Goal: Task Accomplishment & Management: Manage account settings

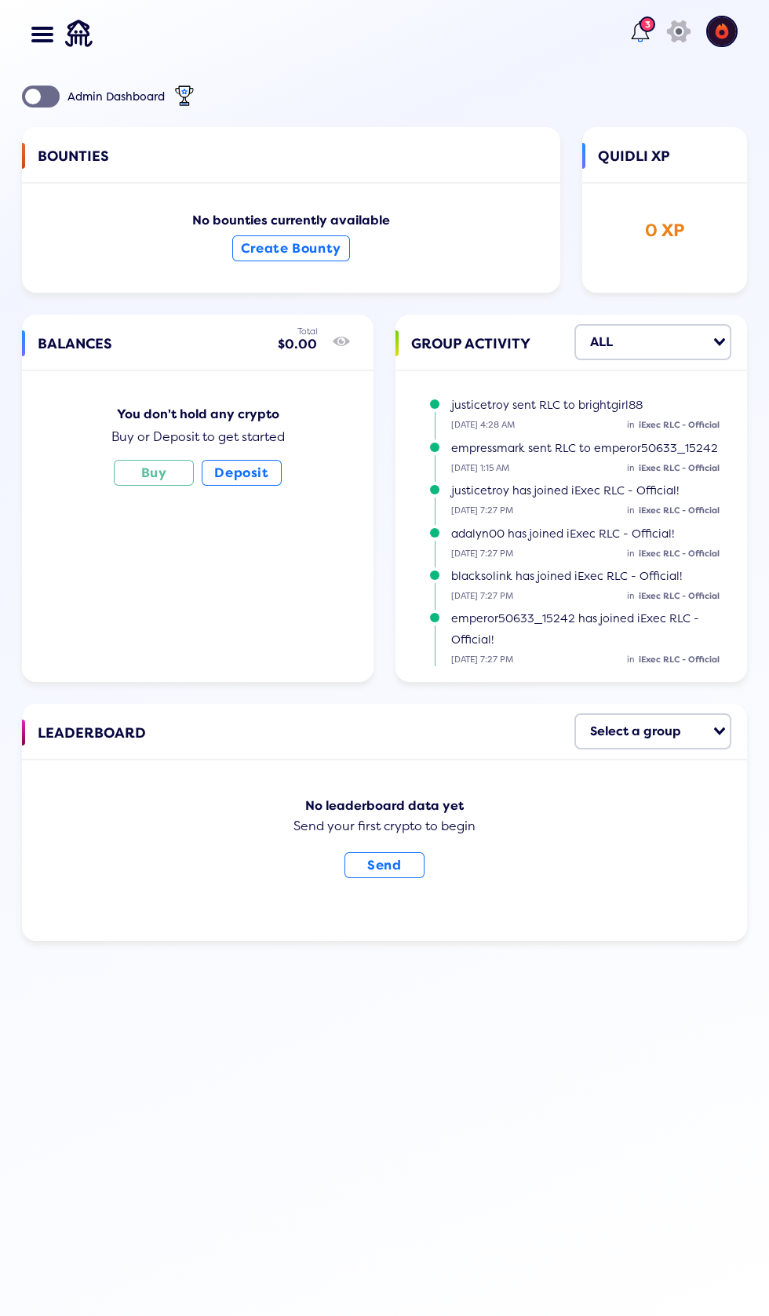
click at [633, 36] on lord-icon at bounding box center [640, 31] width 25 height 25
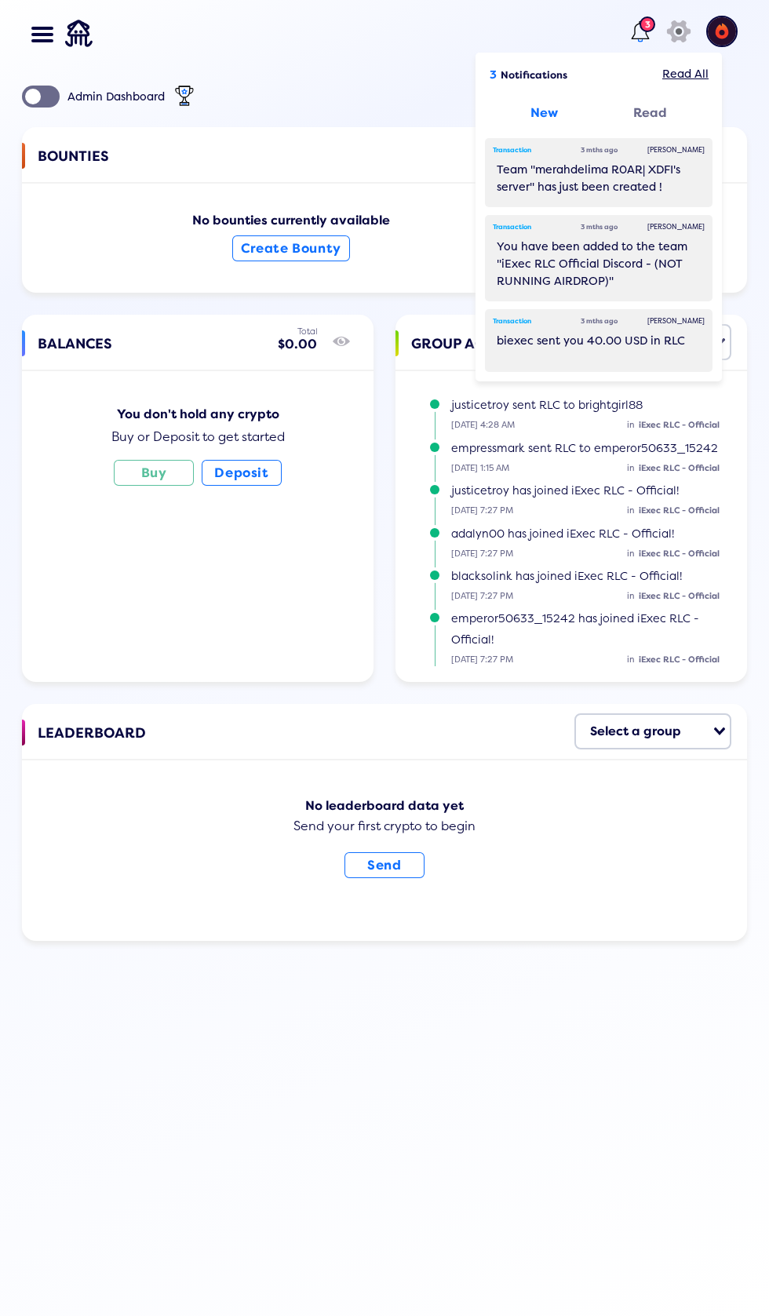
click at [662, 151] on div "Mark Read" at bounding box center [676, 151] width 73 height 26
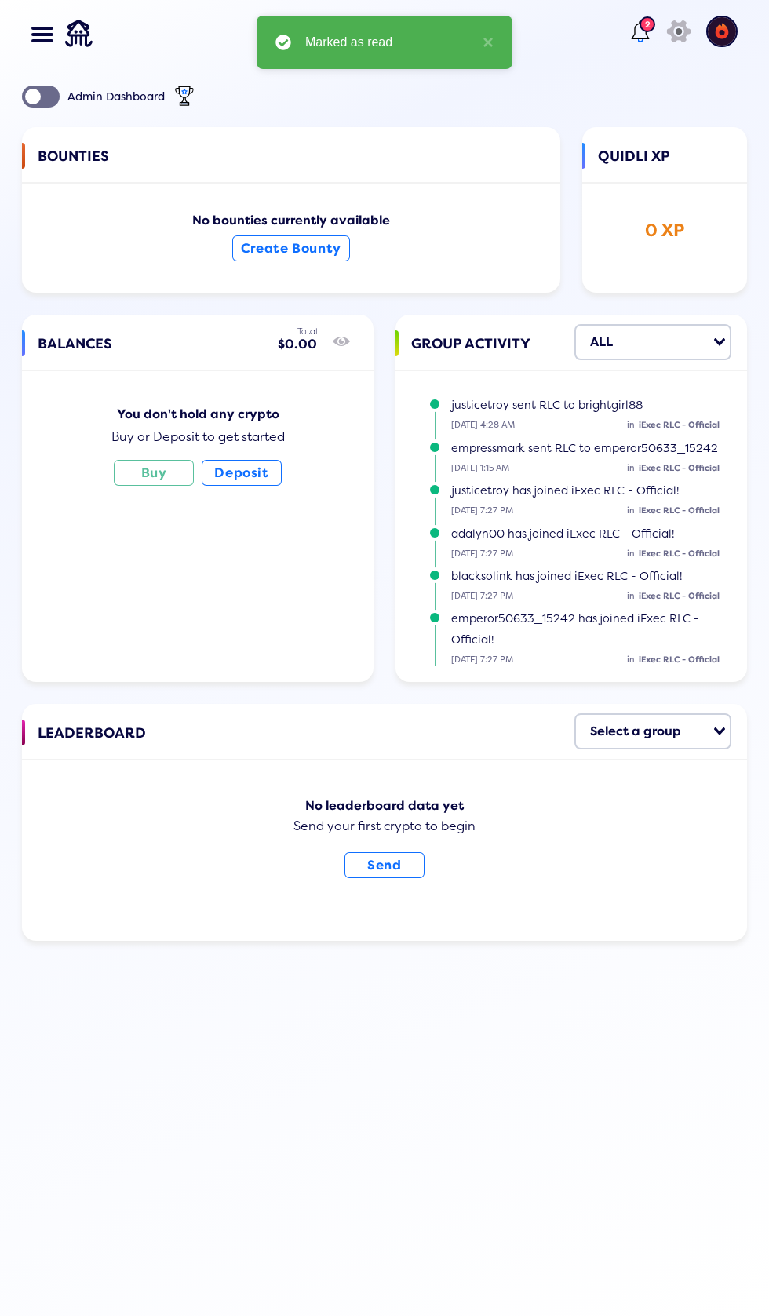
click at [46, 13] on div at bounding box center [48, 35] width 27 height 70
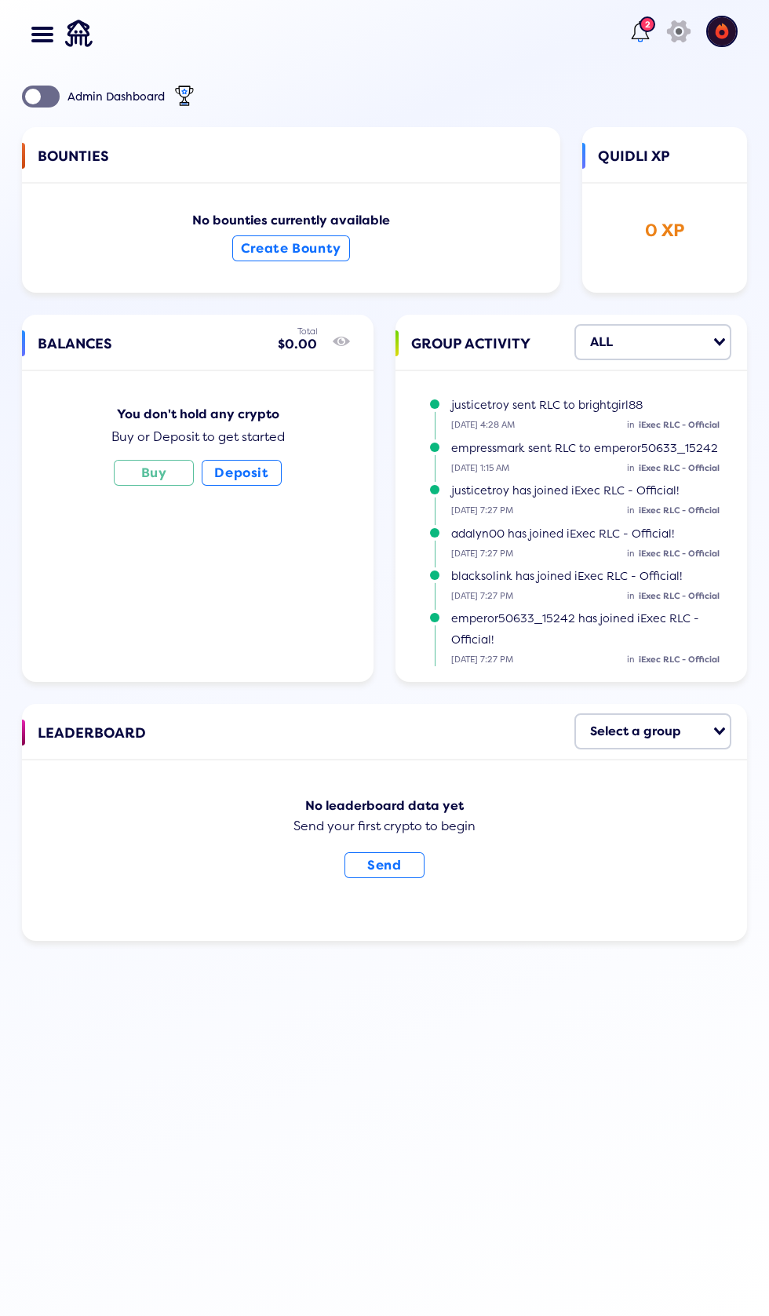
click at [727, 34] on img at bounding box center [721, 31] width 31 height 31
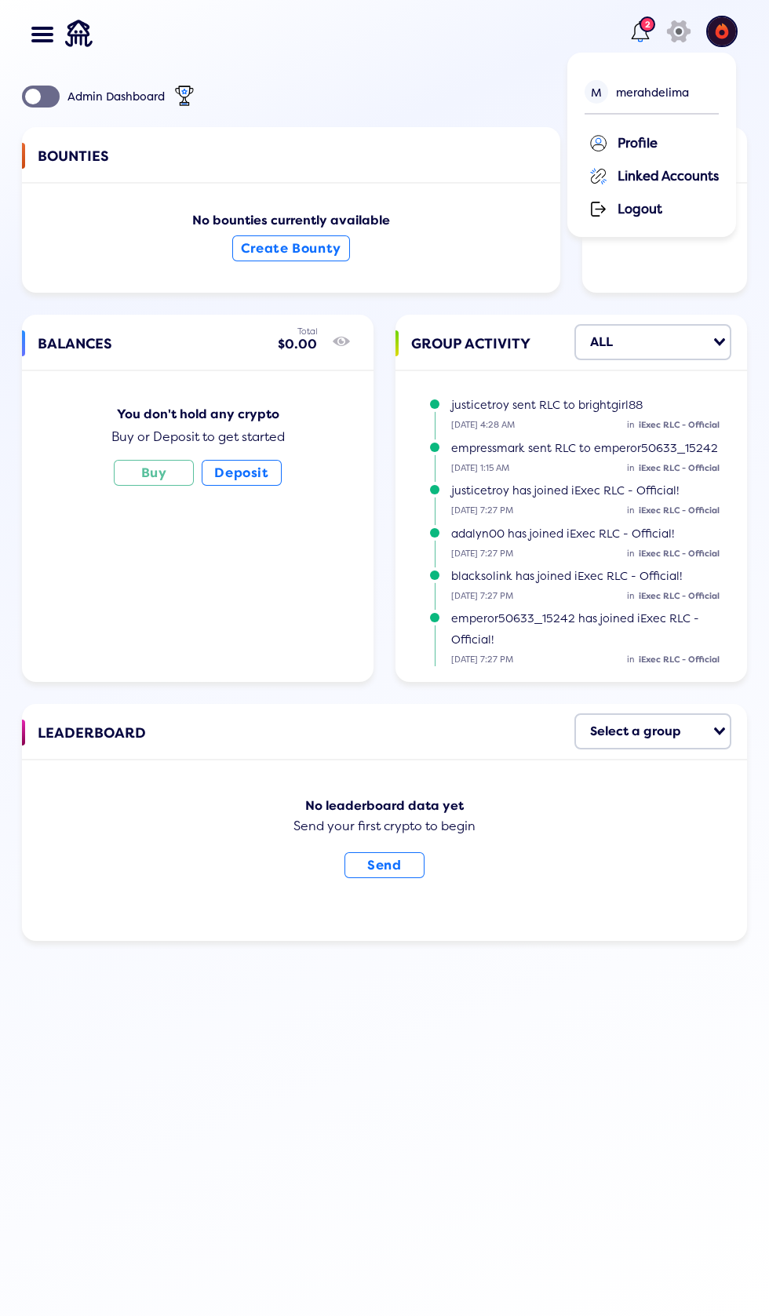
click at [689, 135] on div "Profile" at bounding box center [654, 142] width 130 height 24
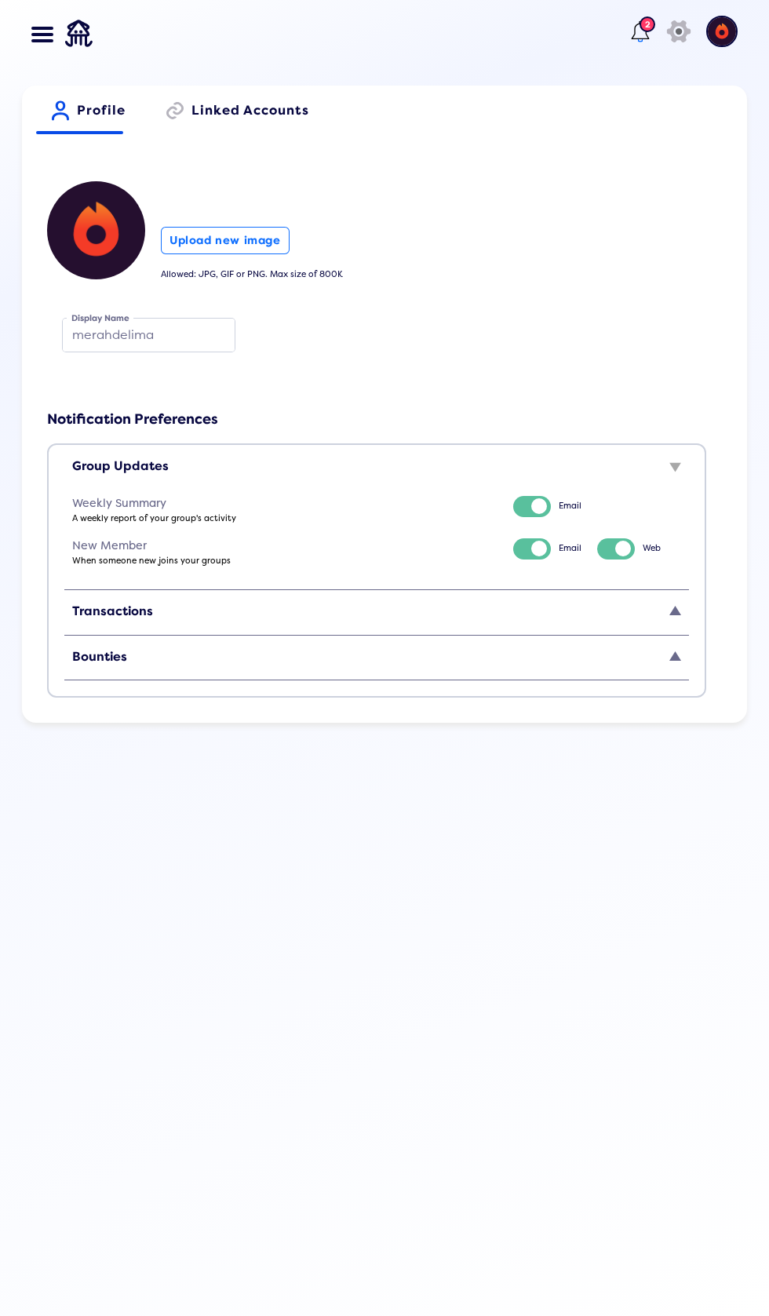
click at [675, 611] on polygon at bounding box center [675, 610] width 12 height 9
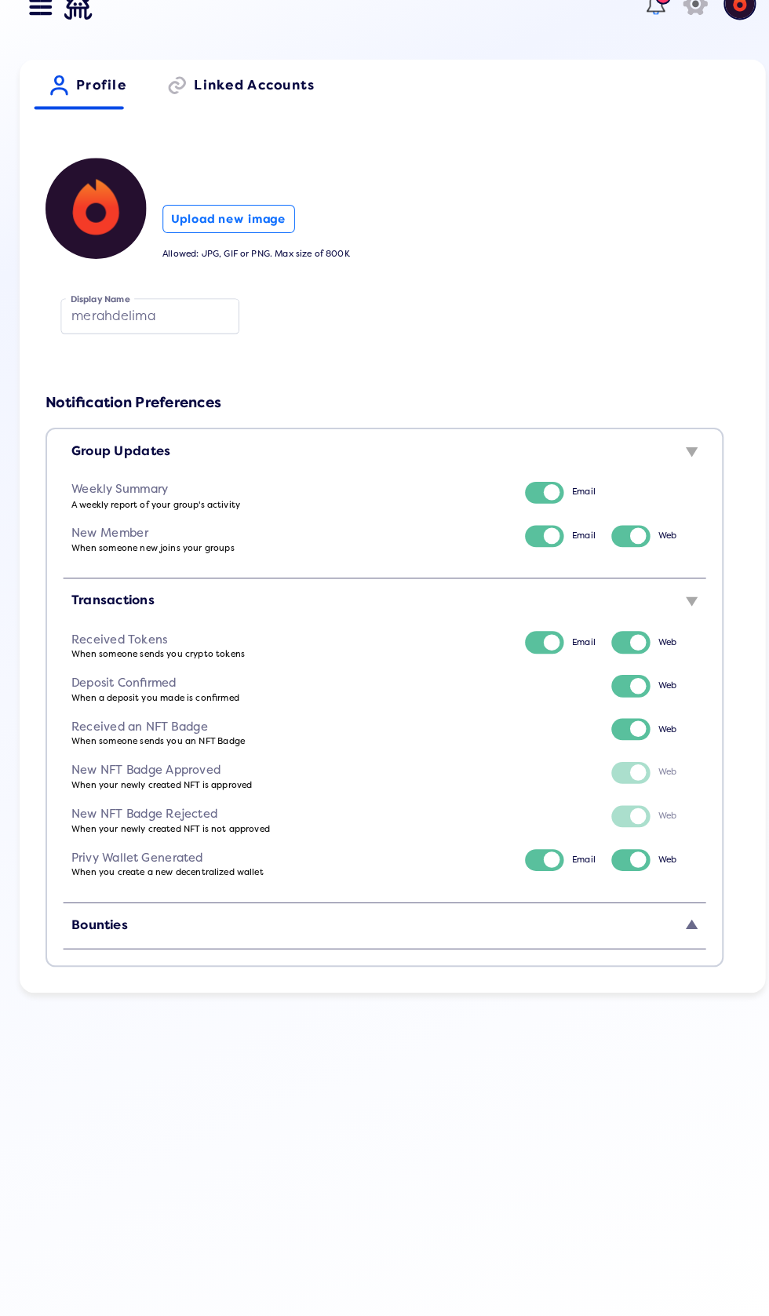
scroll to position [11, 0]
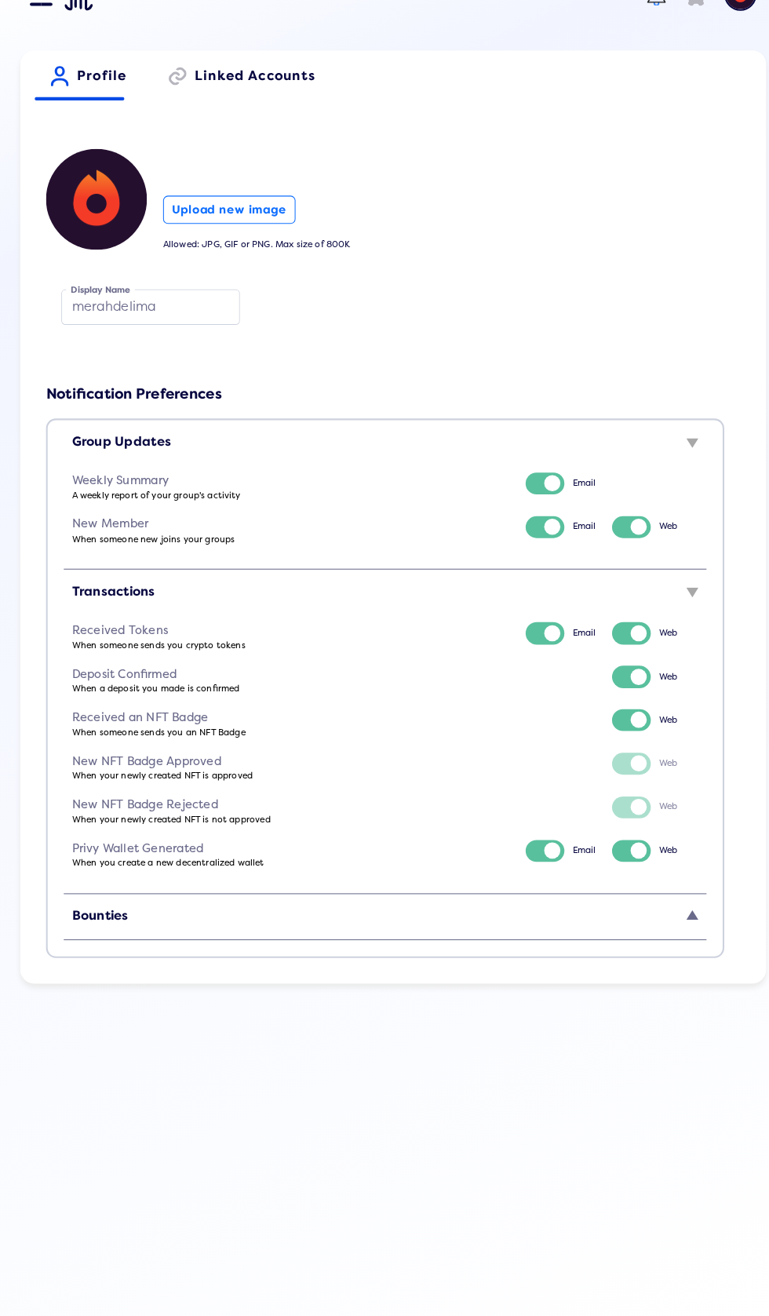
click at [654, 916] on div "Bounties" at bounding box center [376, 931] width 609 height 38
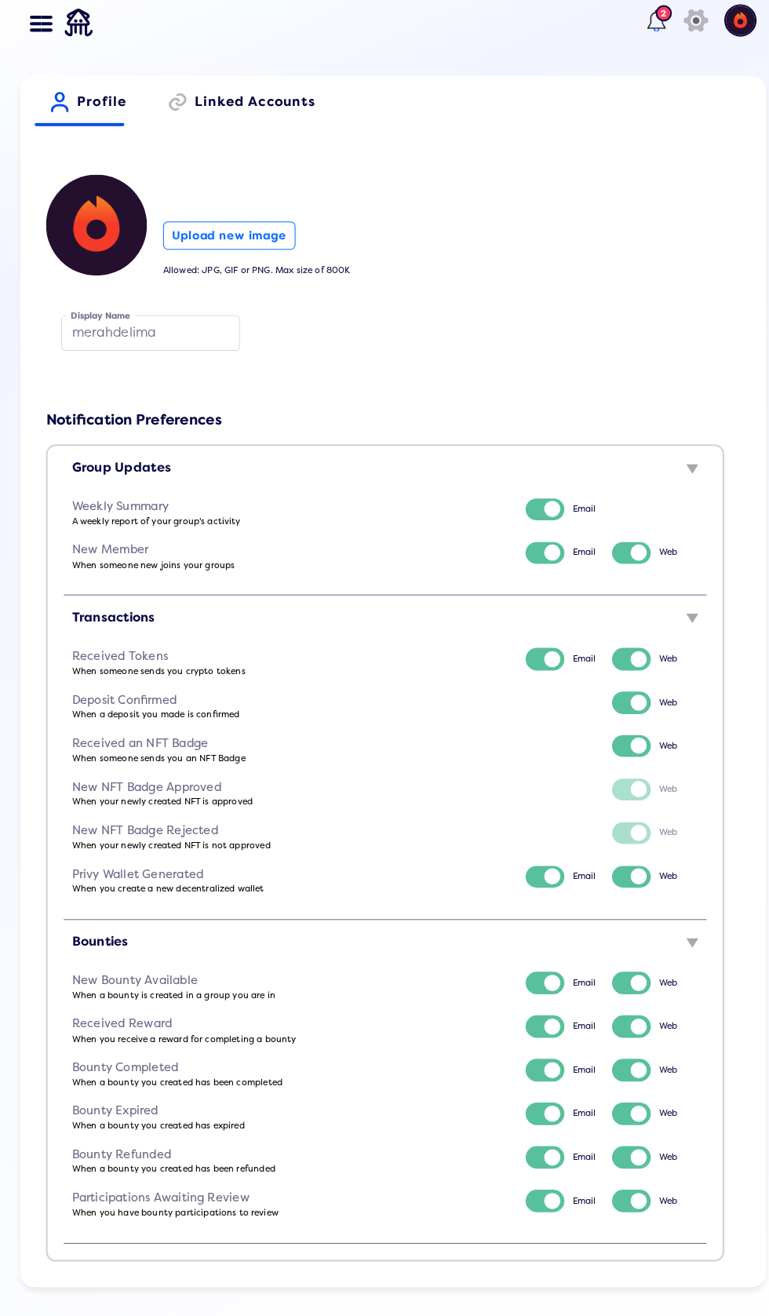
scroll to position [0, 0]
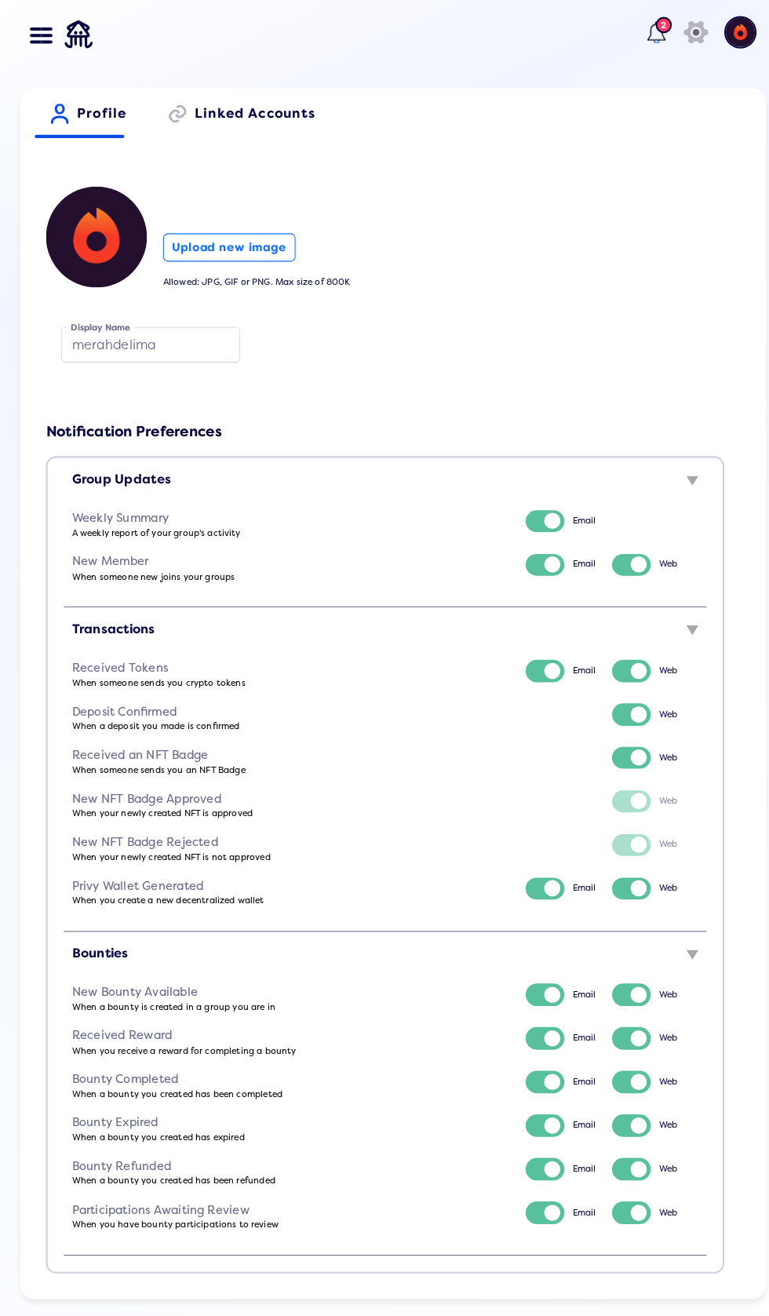
click at [67, 36] on img at bounding box center [78, 33] width 27 height 67
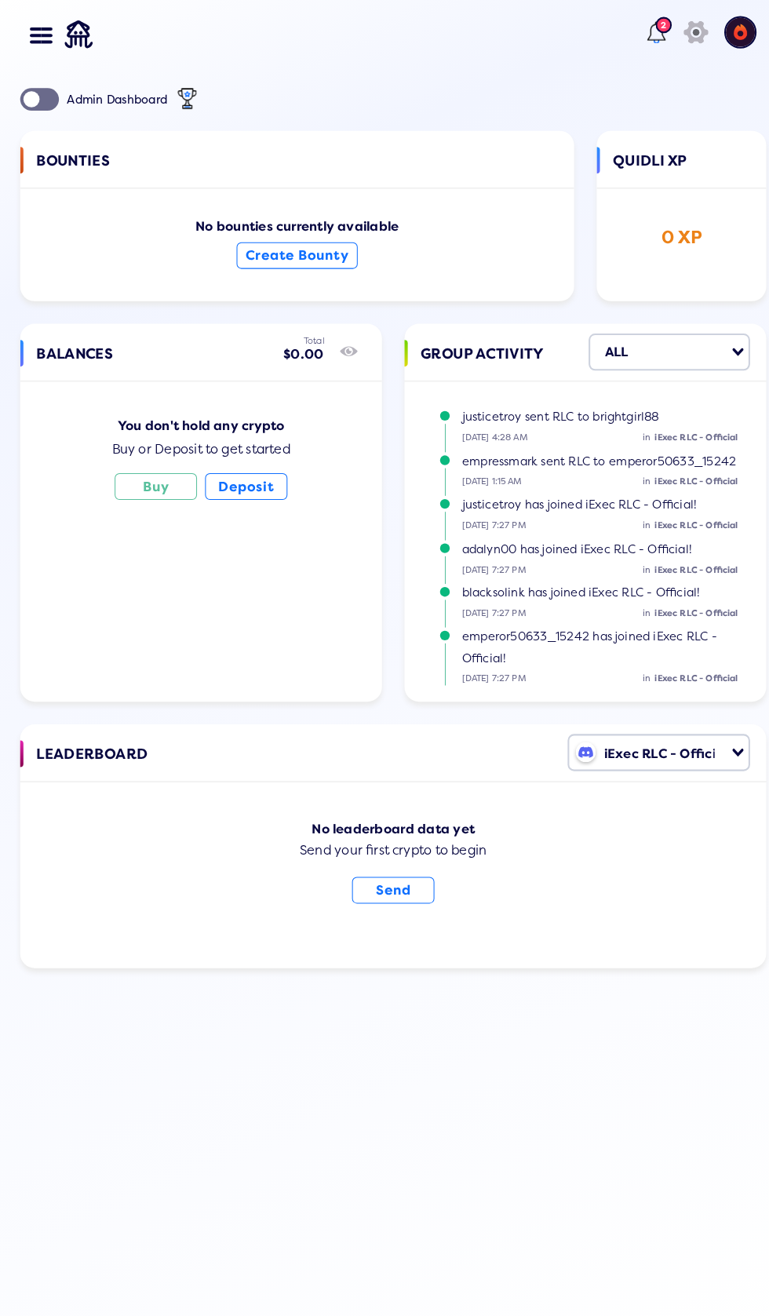
click at [69, 90] on div "Admin Dashboard" at bounding box center [115, 96] width 97 height 13
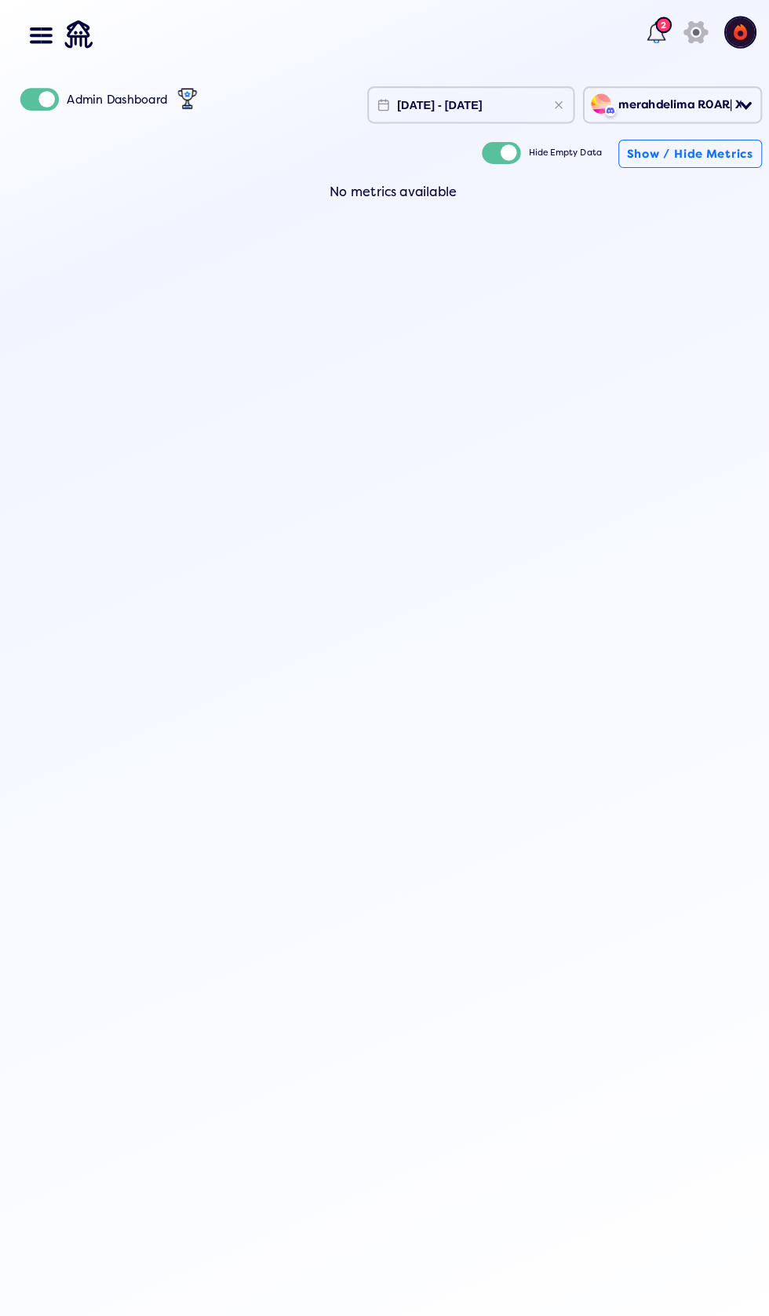
click at [668, 99] on div "merahdelima R0AR| XDFI's server" at bounding box center [697, 101] width 188 height 27
click at [579, 766] on div "Dashboard Balances Send NFT Badges Bounties History Buy Crypto Deposit & Withdr…" at bounding box center [384, 658] width 769 height 1316
click at [47, 36] on div at bounding box center [42, 34] width 22 height 14
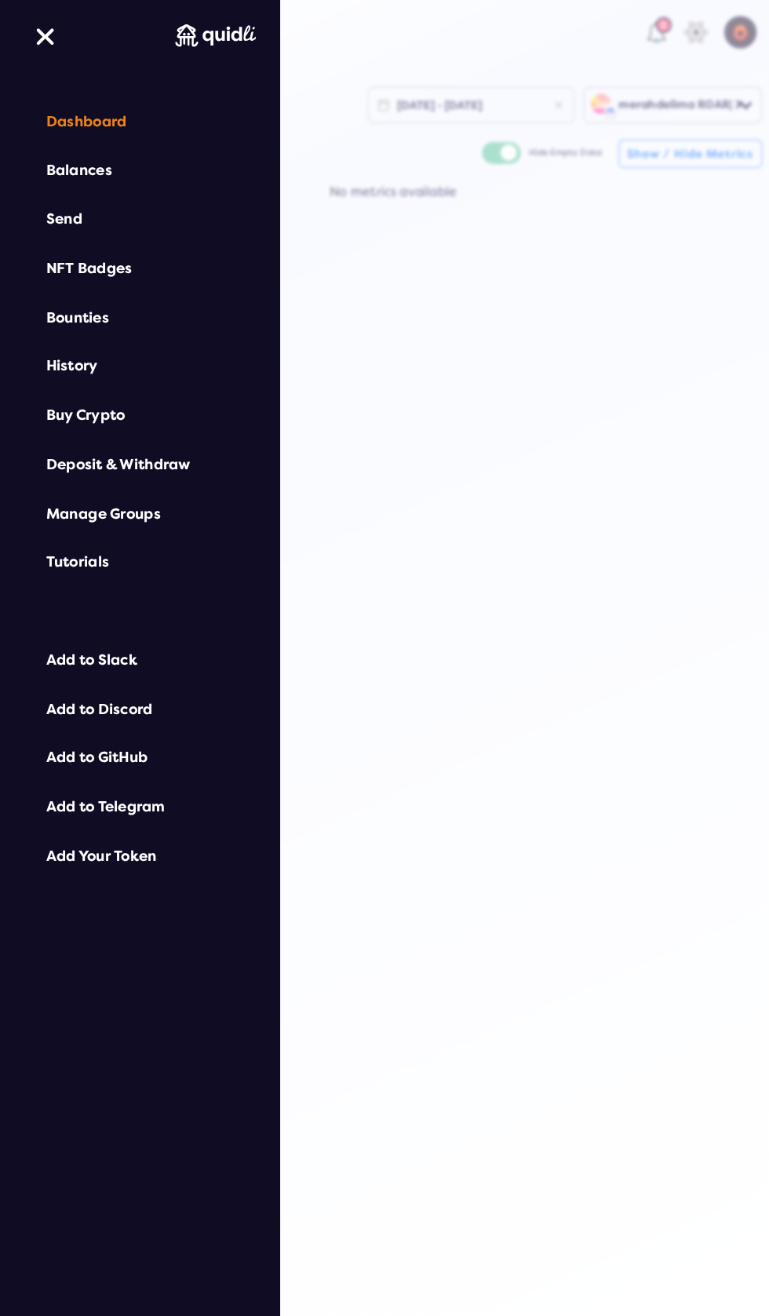
click at [105, 159] on div "Balances" at bounding box center [137, 166] width 180 height 16
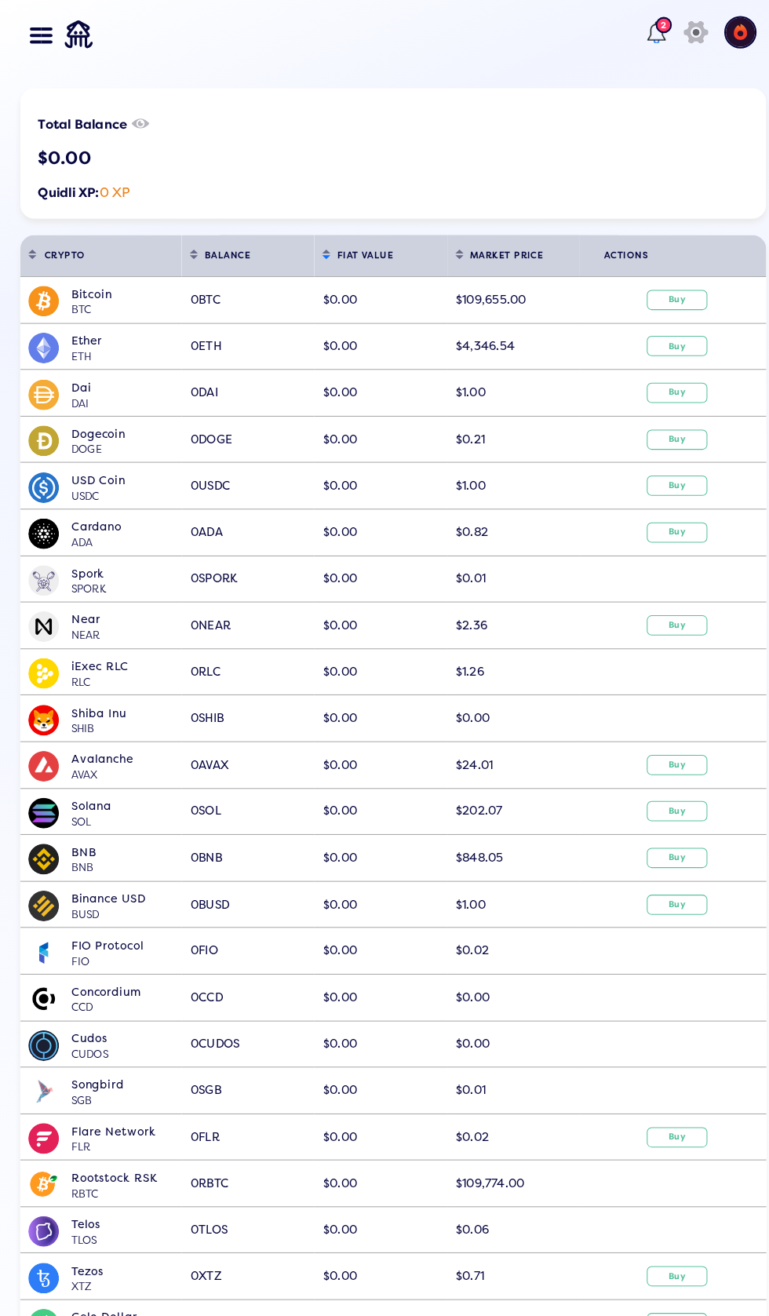
click at [51, 32] on div at bounding box center [42, 34] width 22 height 14
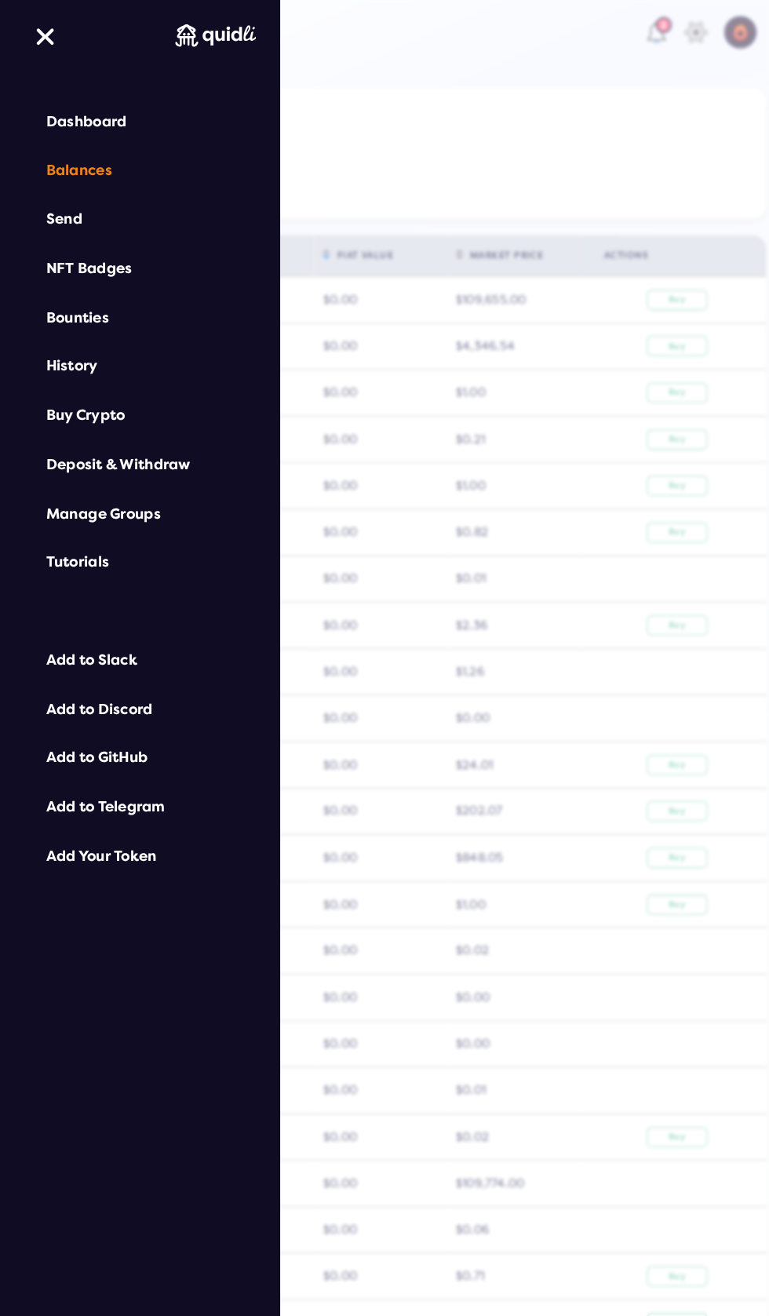
click at [126, 118] on div "Dashboard" at bounding box center [137, 118] width 180 height 16
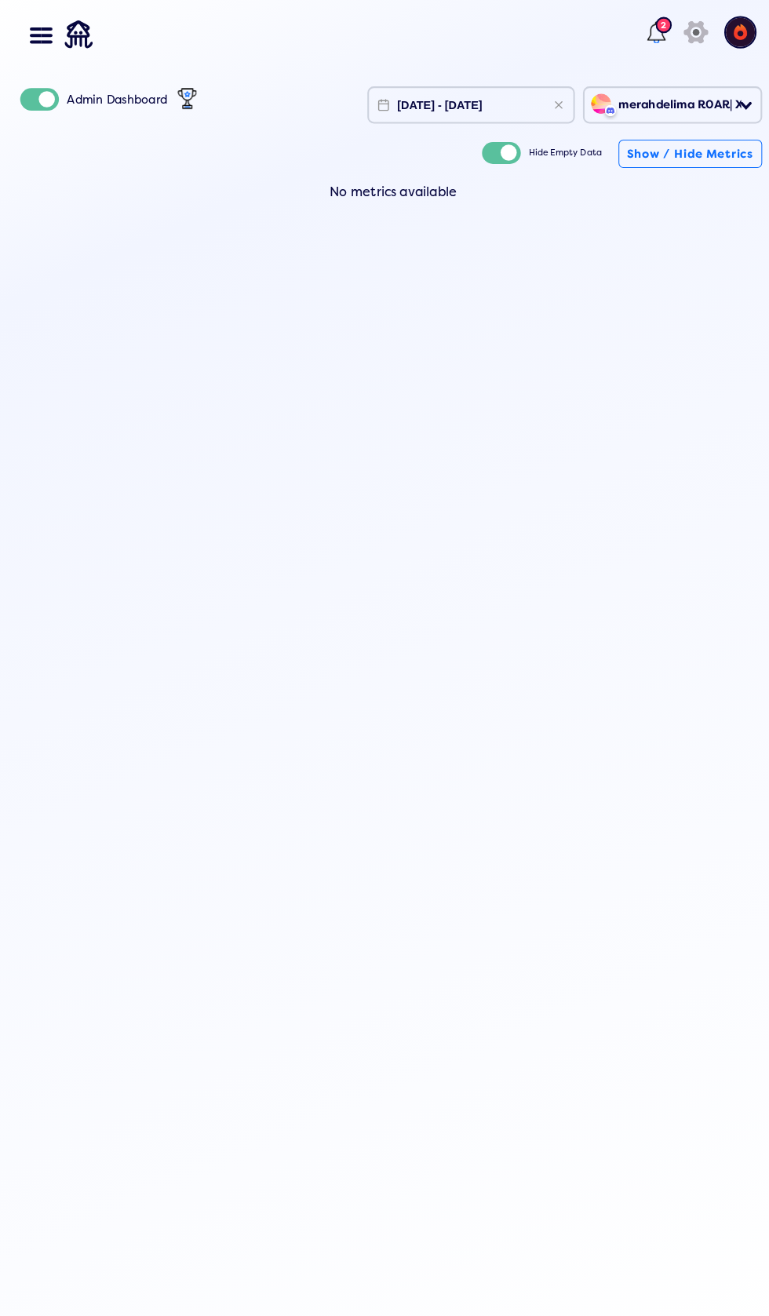
click at [85, 101] on div "Admin Dashboard" at bounding box center [115, 96] width 97 height 13
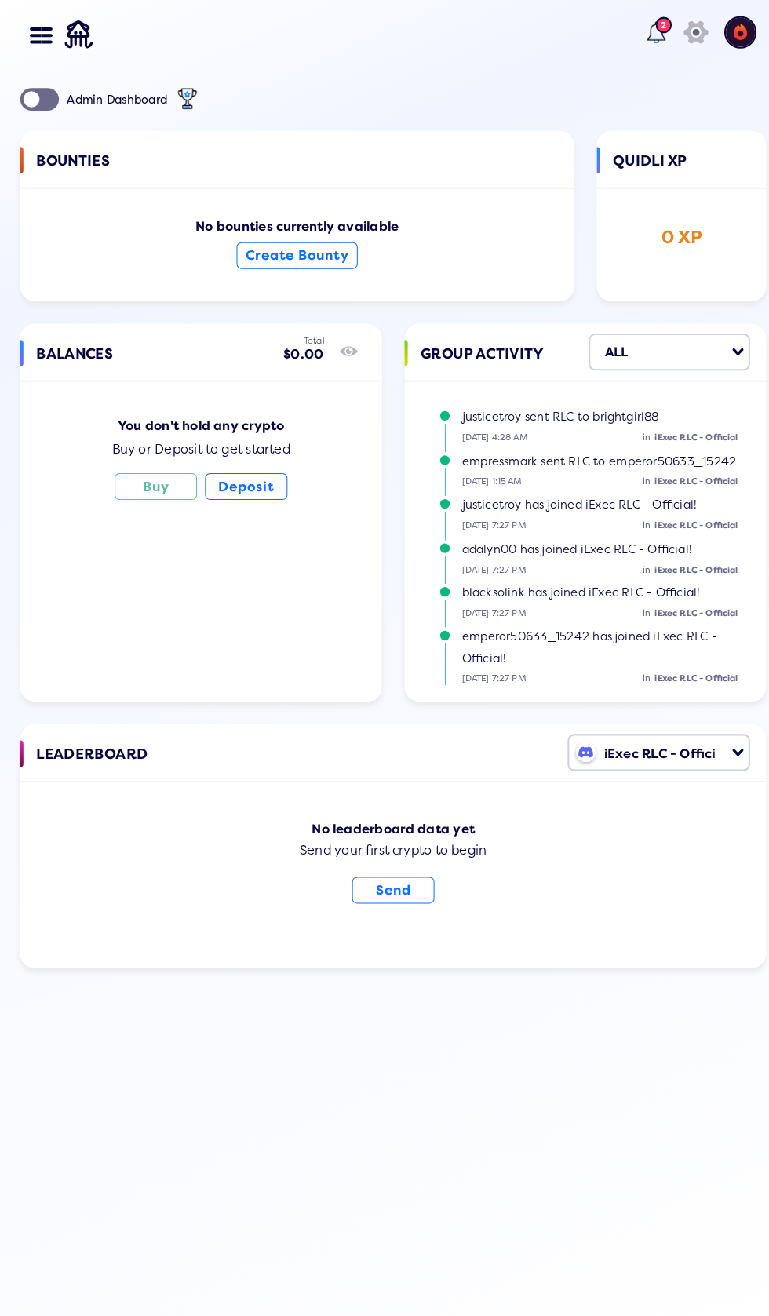
click at [650, 432] on li "justicetroy sent RLC to brightgirl88 08/06/2025 4:28 AM in iExec RLC - Official" at bounding box center [581, 420] width 293 height 42
click at [703, 742] on input "Search for option" at bounding box center [704, 732] width 12 height 29
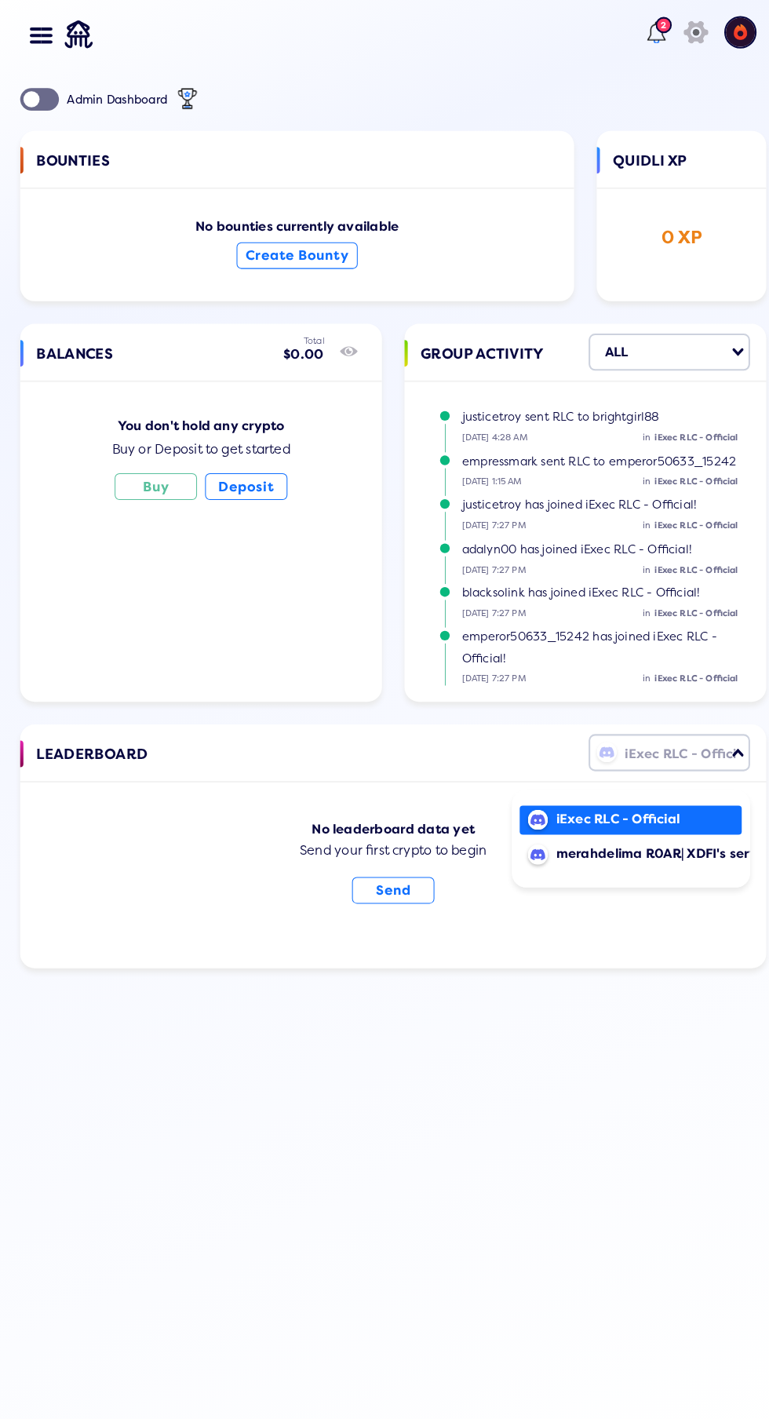
click at [674, 793] on div "iExec RLC - Official" at bounding box center [633, 797] width 180 height 18
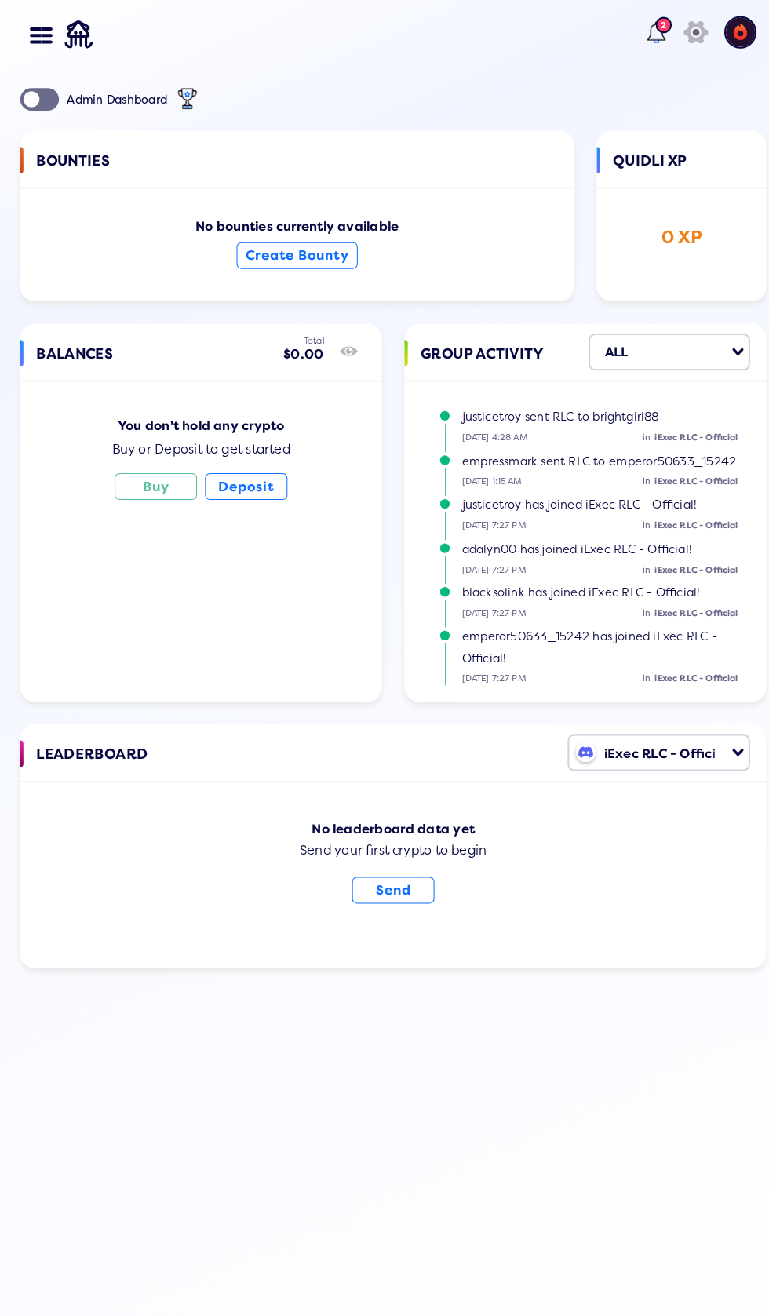
click at [406, 876] on button "Send" at bounding box center [384, 865] width 80 height 26
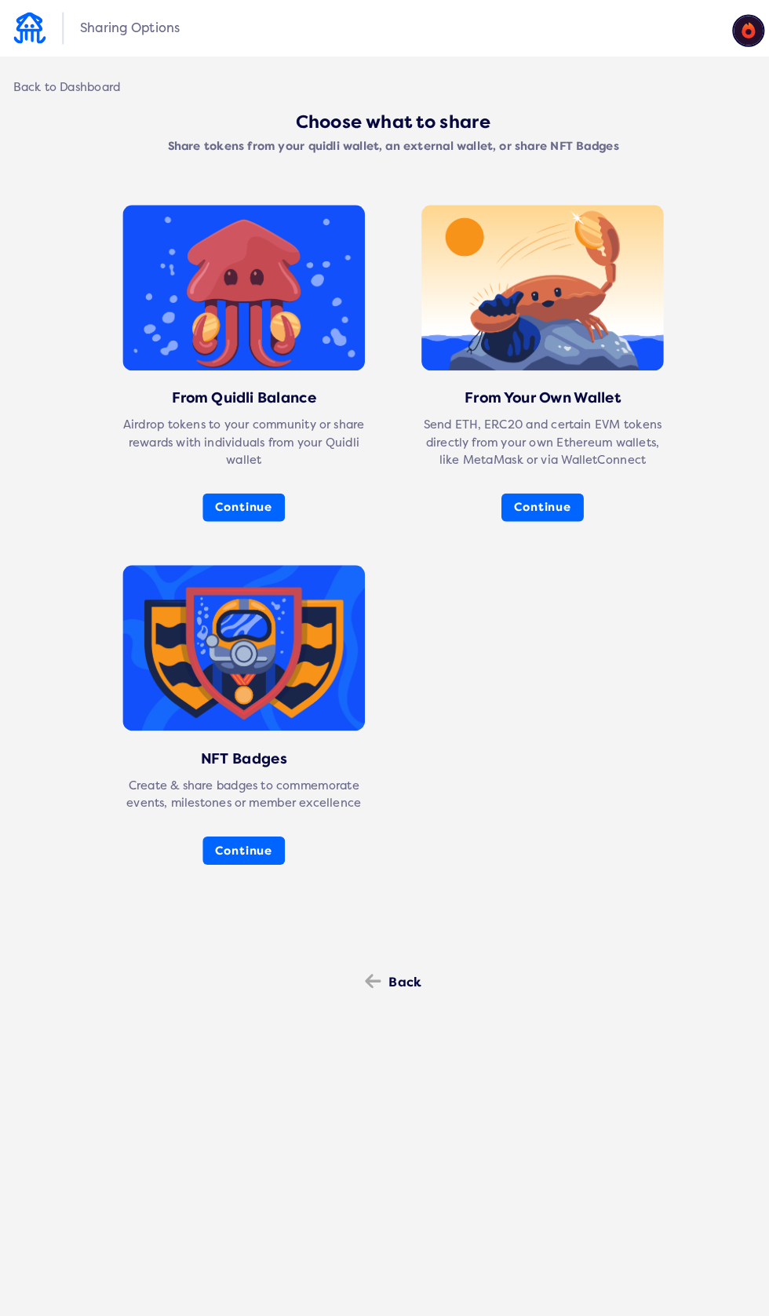
click at [258, 486] on button "Continue" at bounding box center [239, 492] width 80 height 27
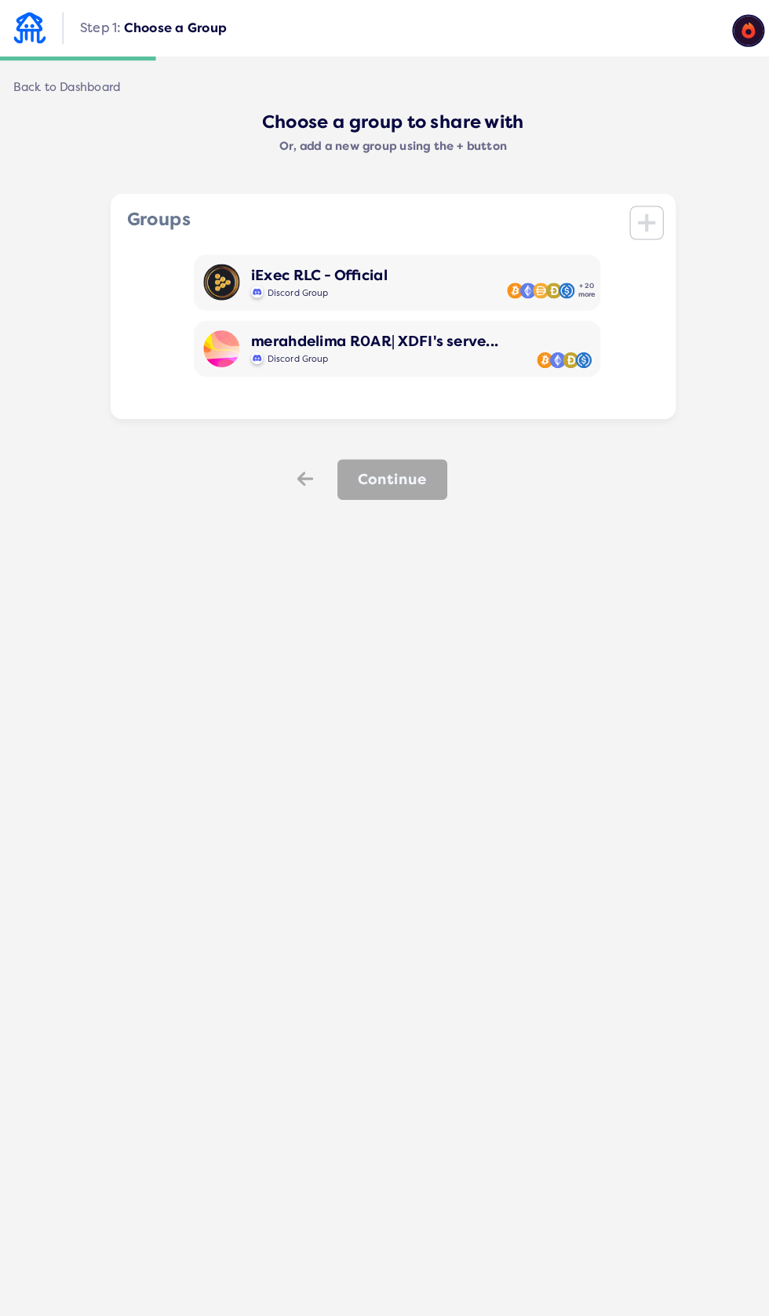
click at [475, 264] on div "iExec RLC - Official Discord Group + 20 more" at bounding box center [388, 274] width 395 height 55
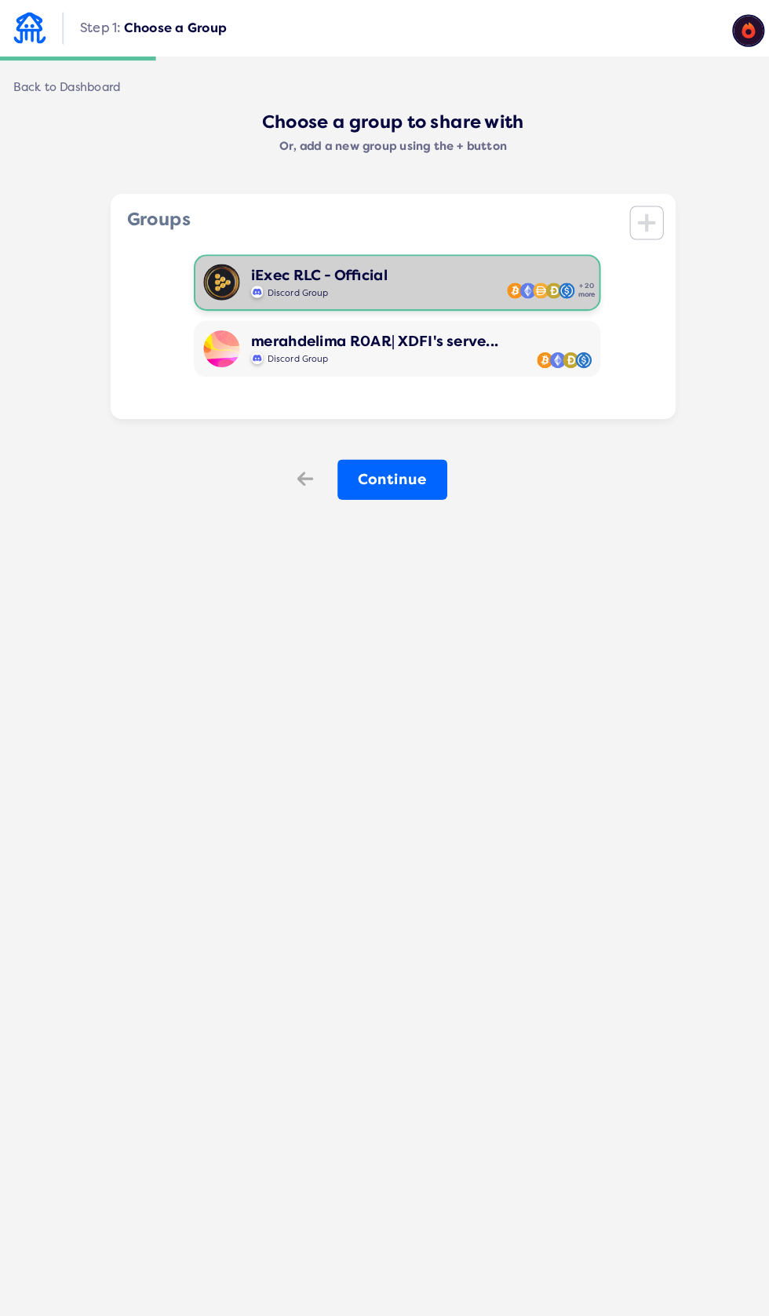
click at [407, 481] on button "Continue" at bounding box center [383, 465] width 107 height 39
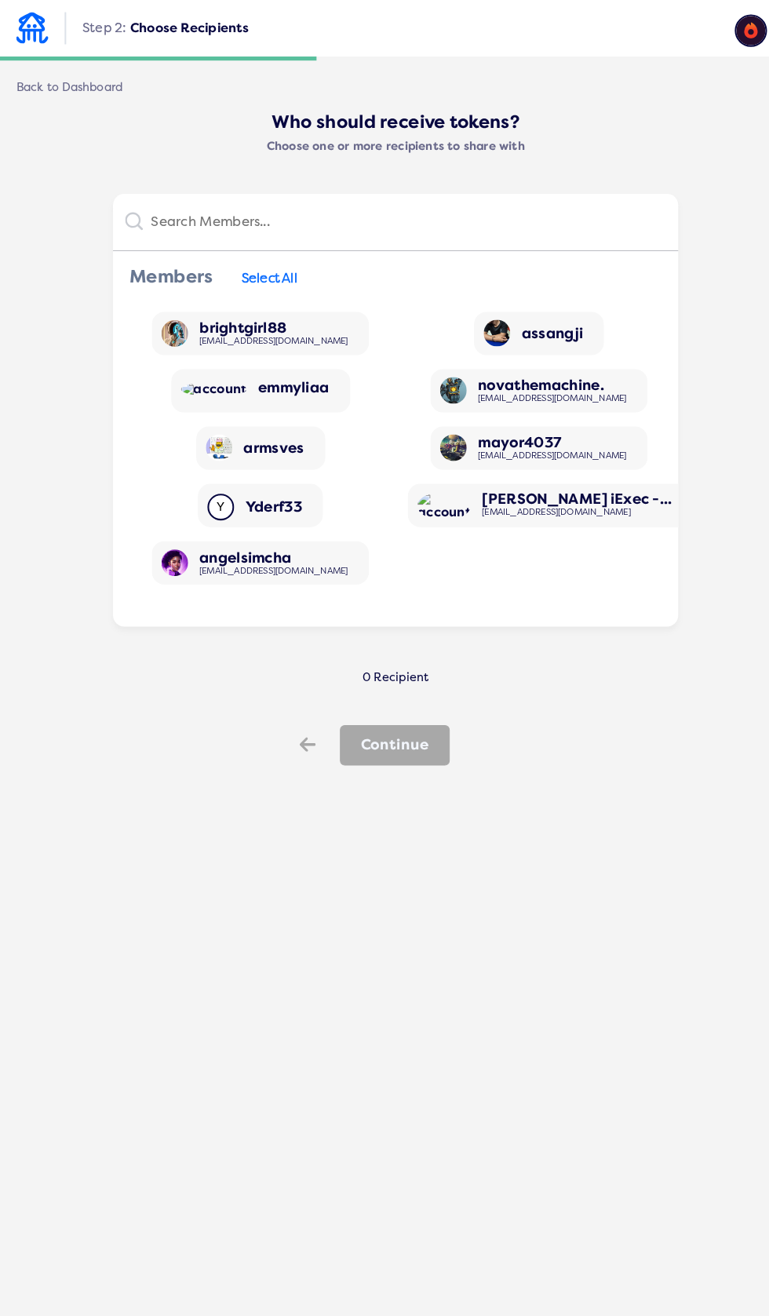
click at [342, 213] on input "text" at bounding box center [393, 215] width 508 height 31
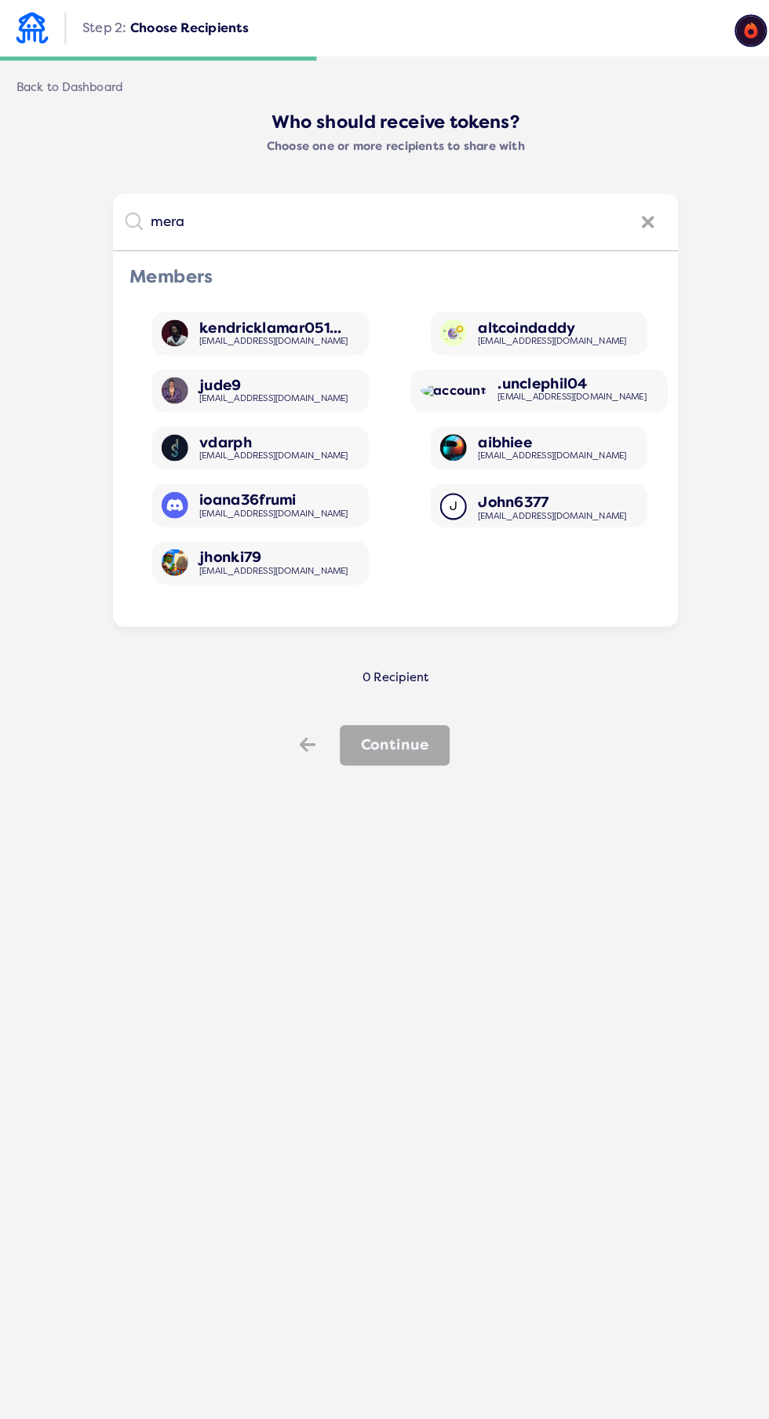
type input "merah"
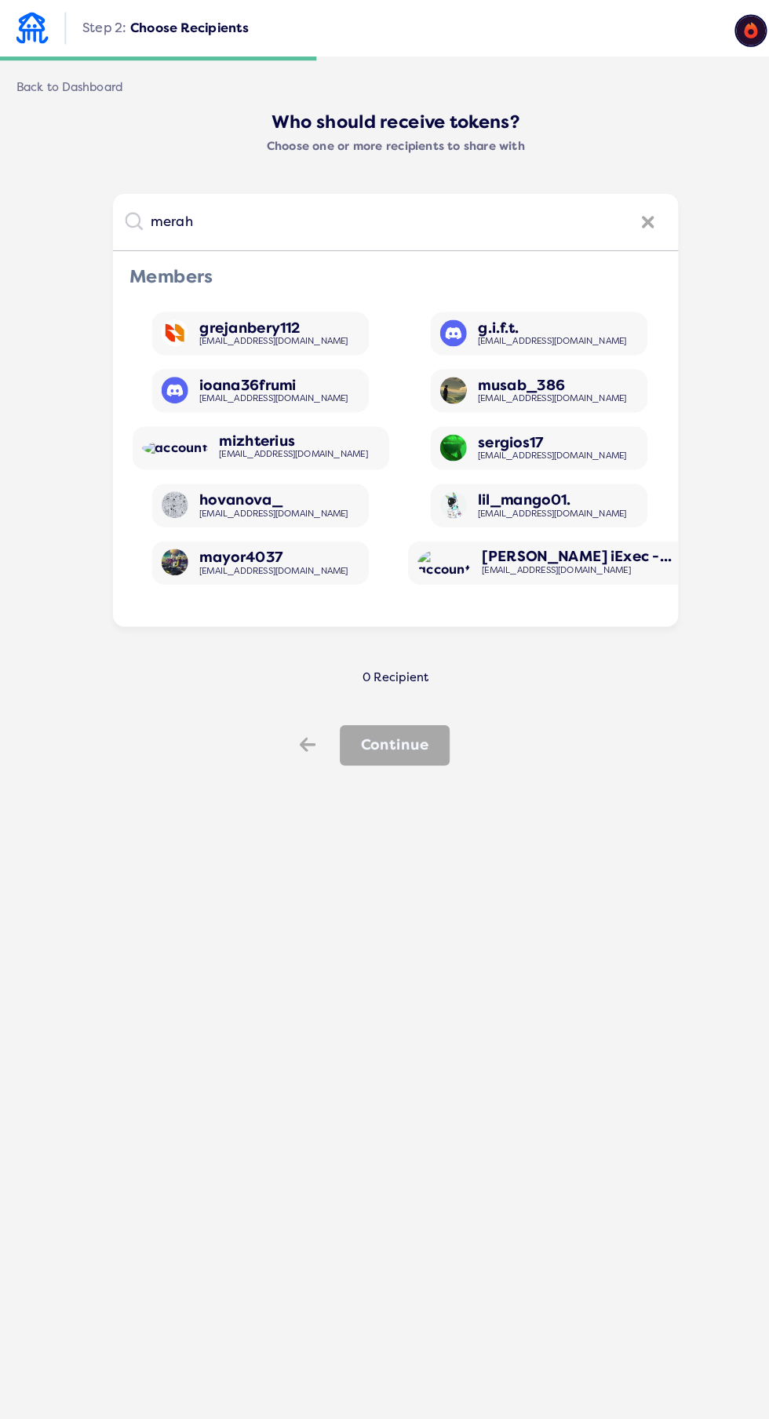
click at [293, 707] on div "Back" at bounding box center [298, 725] width 47 height 41
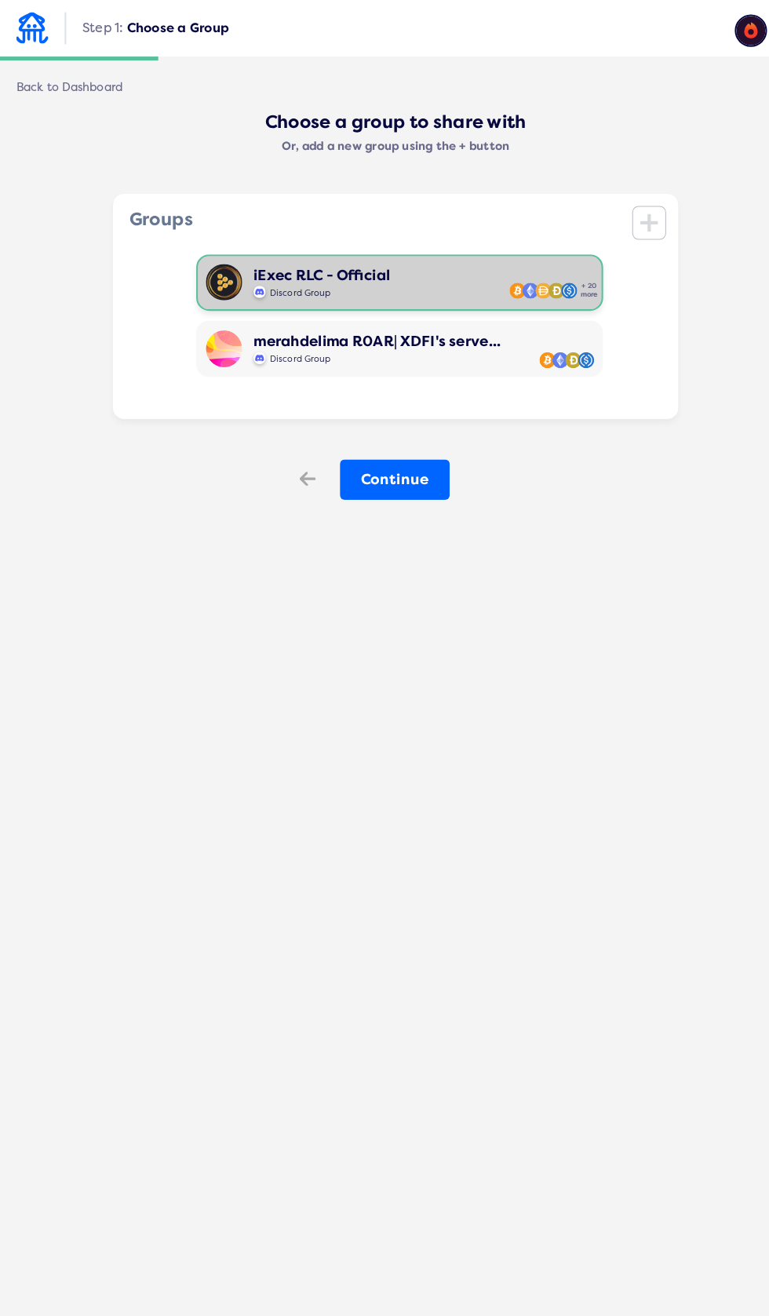
click at [477, 341] on div "merahdelima R0AR| XDFI's serve... Discord Group" at bounding box center [388, 339] width 395 height 55
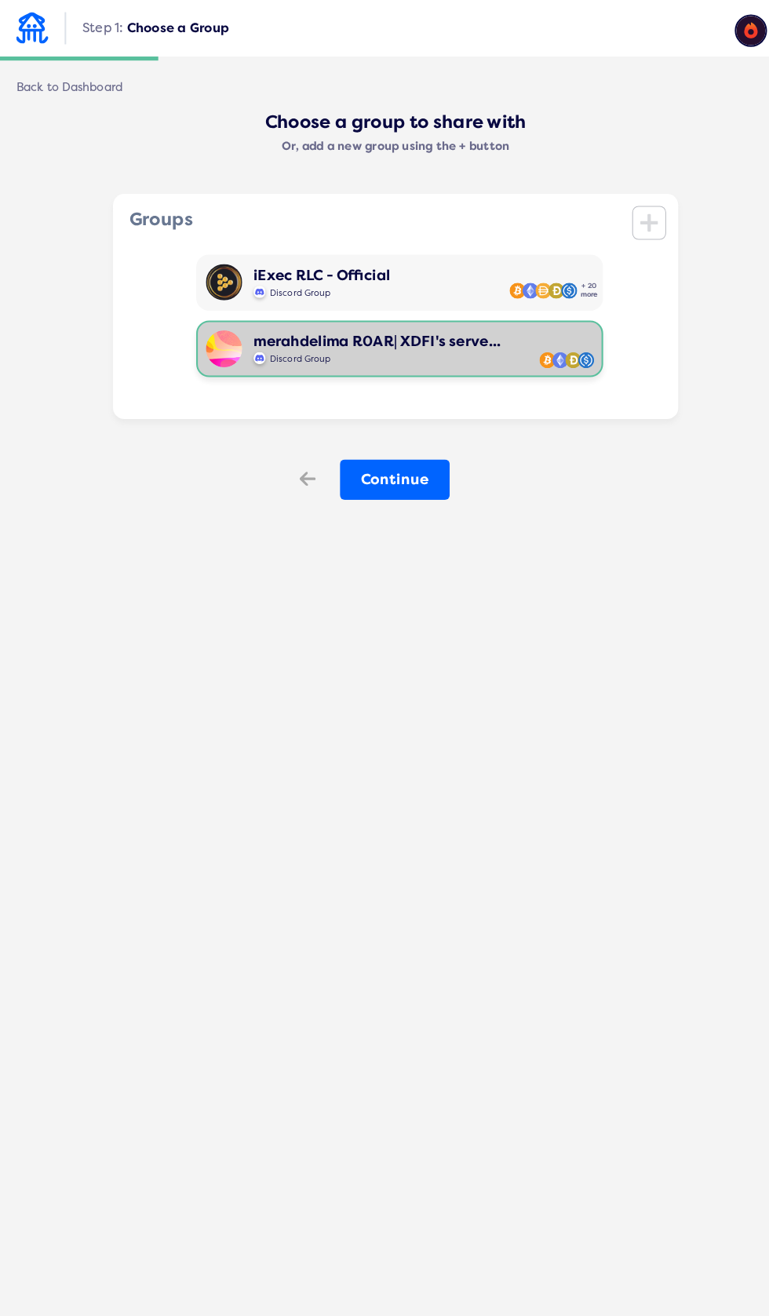
click at [388, 465] on button "Continue" at bounding box center [383, 465] width 107 height 39
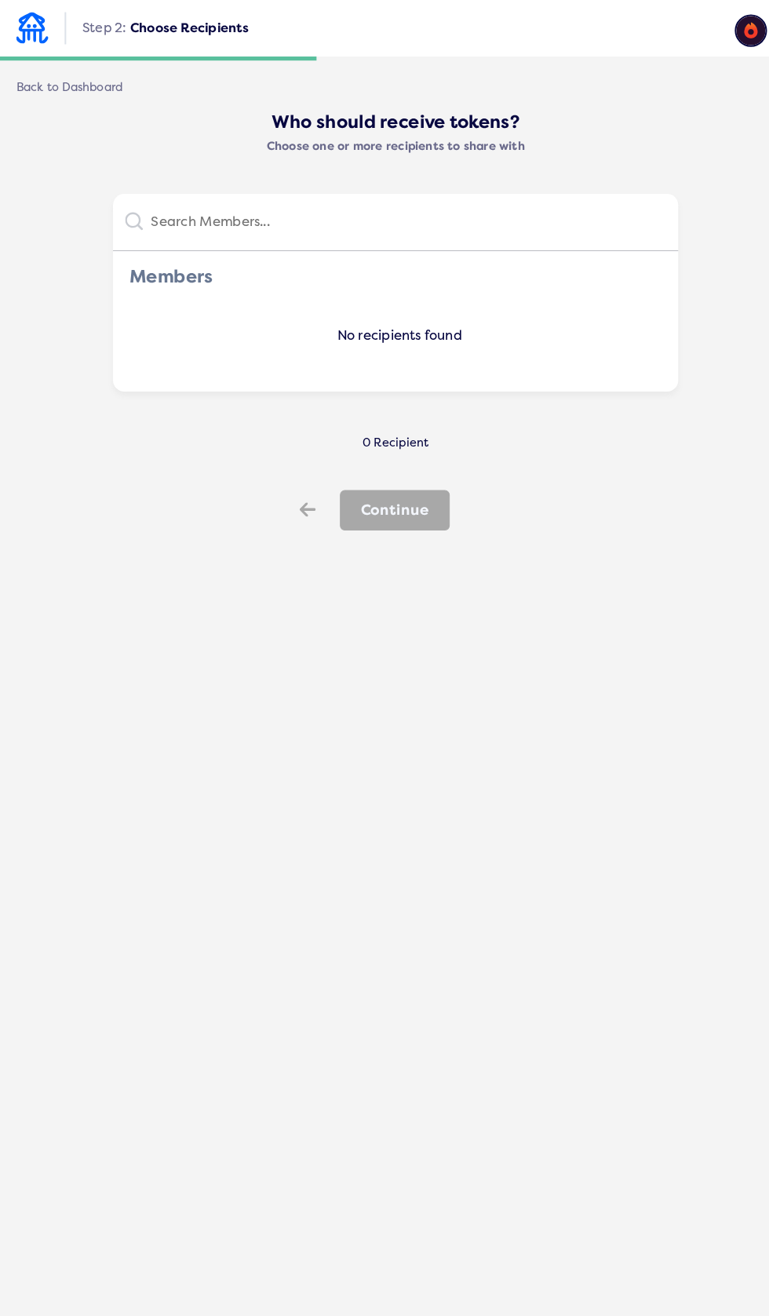
click at [724, 31] on img at bounding box center [729, 29] width 31 height 31
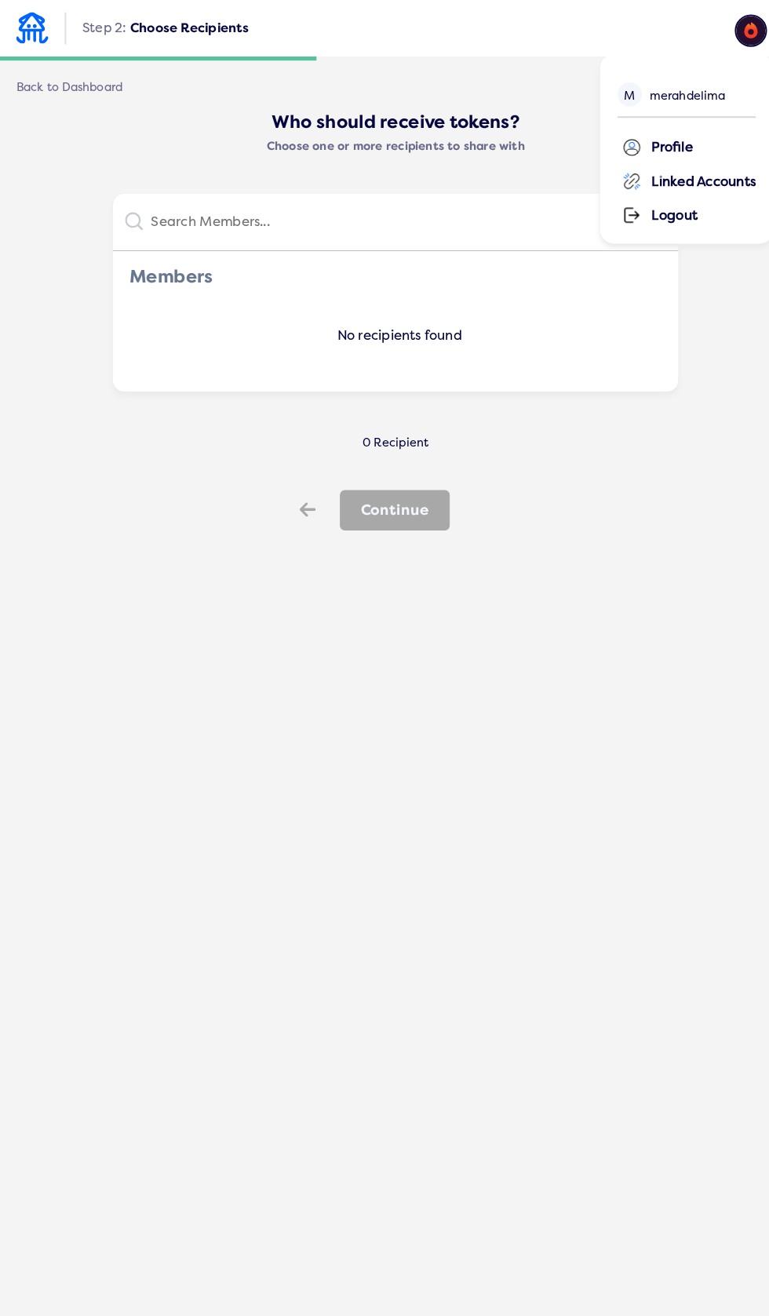
click at [687, 173] on div "Linked Accounts" at bounding box center [669, 175] width 130 height 24
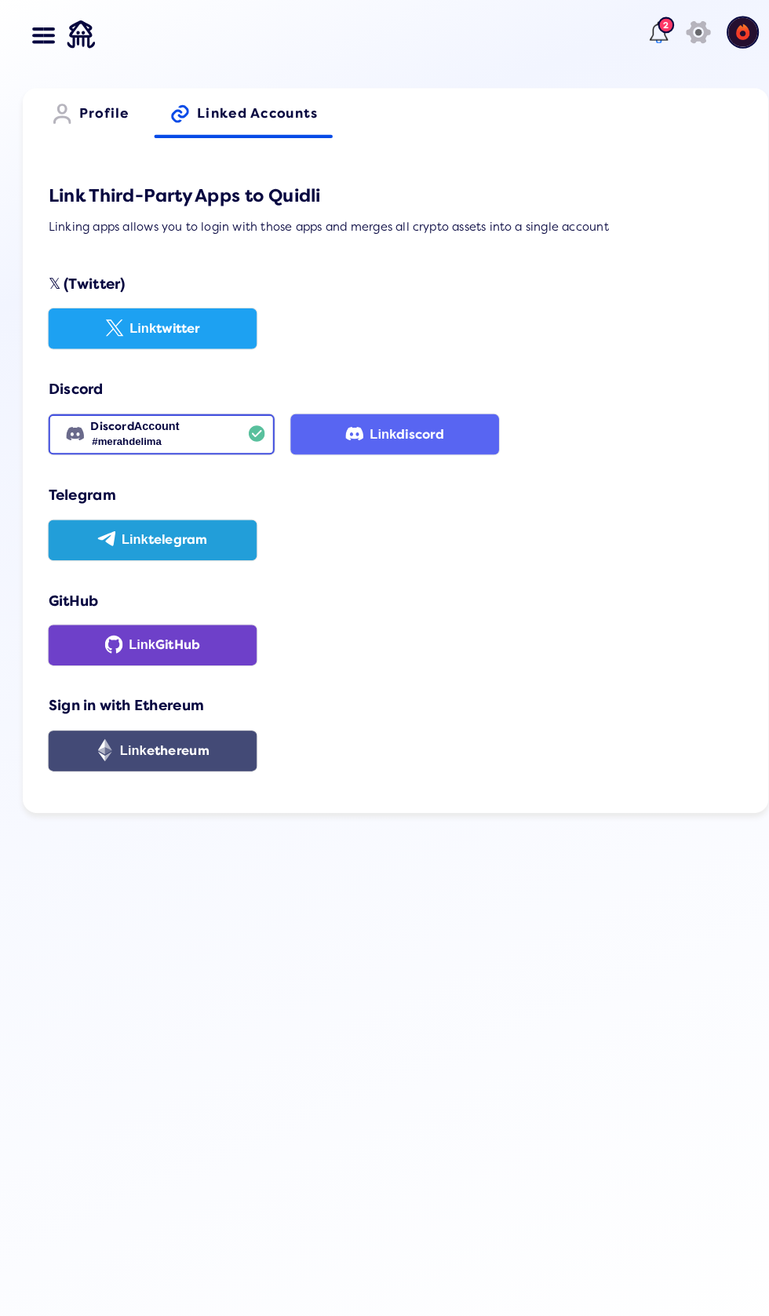
click at [202, 314] on link "icon Link twitter" at bounding box center [148, 319] width 202 height 39
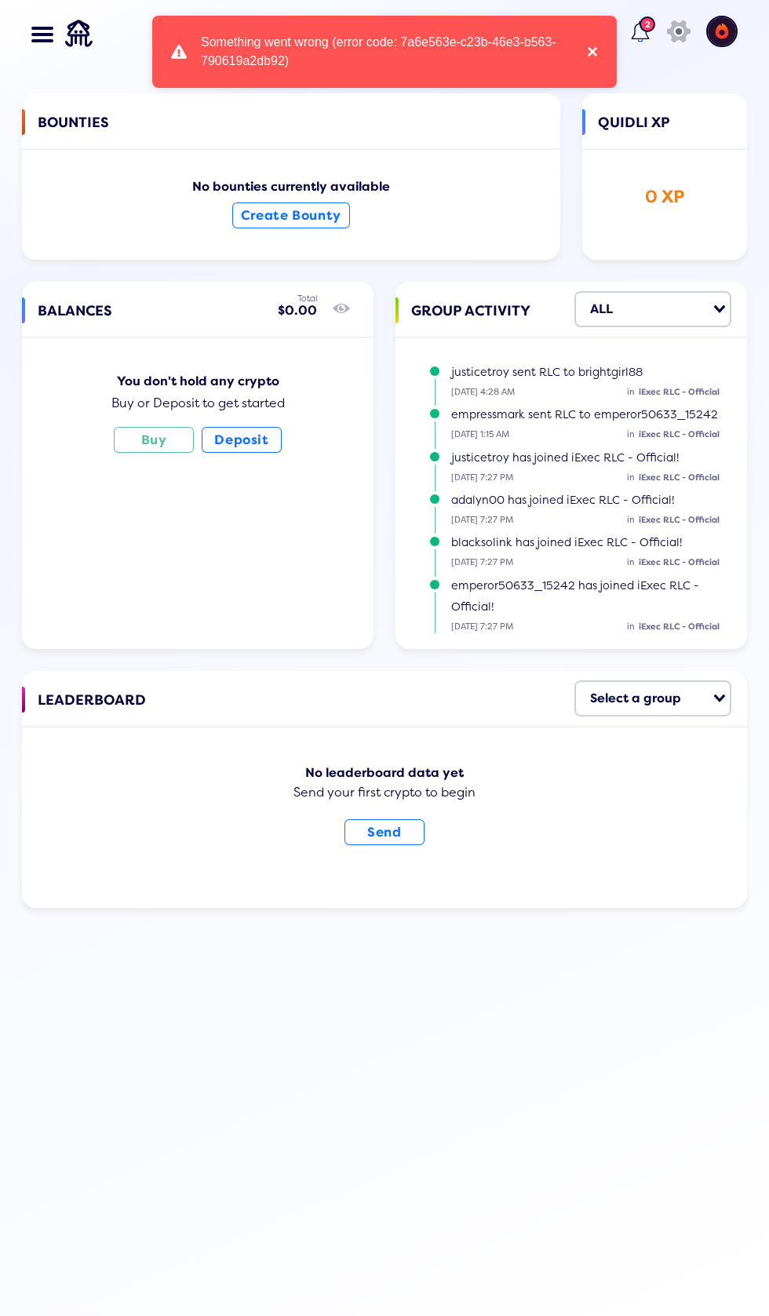
click at [592, 49] on button "×" at bounding box center [588, 52] width 19 height 38
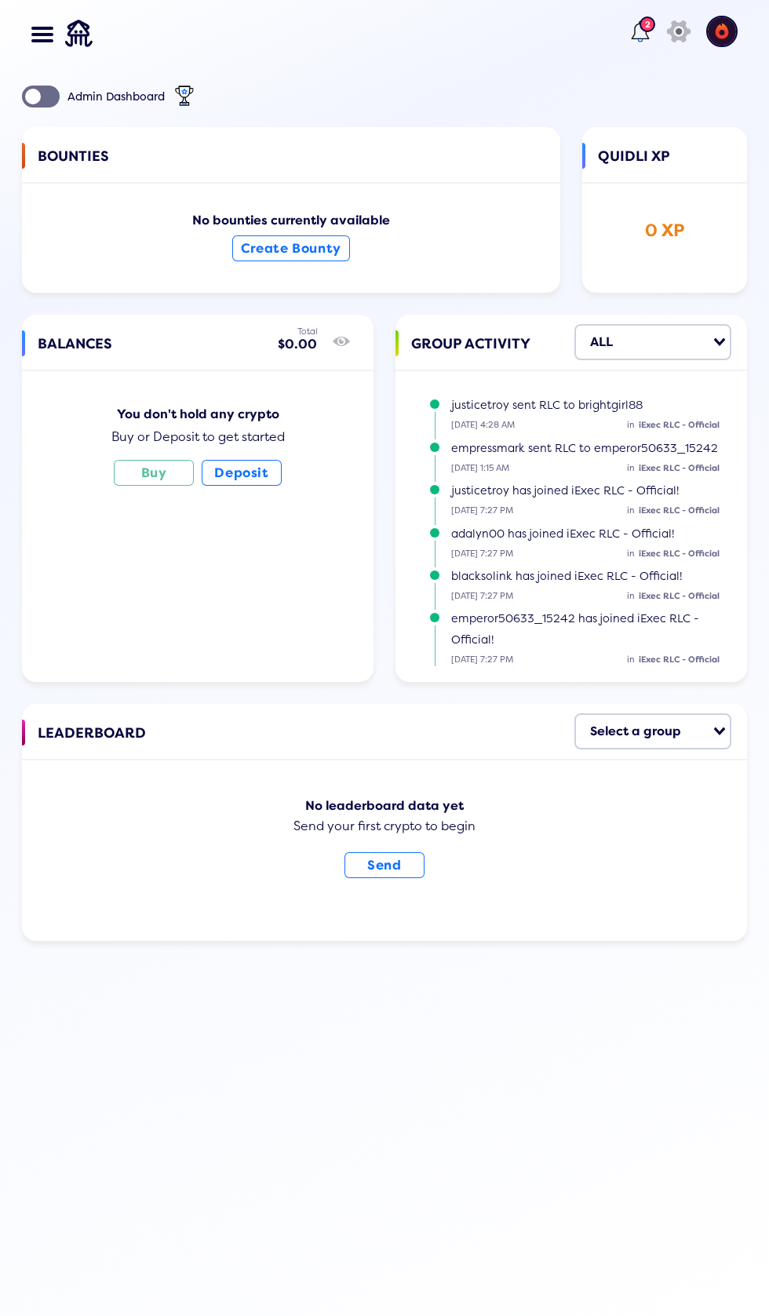
click at [698, 733] on input "Search for option" at bounding box center [698, 731] width 24 height 27
click at [724, 27] on img at bounding box center [721, 31] width 31 height 31
click at [679, 23] on icon at bounding box center [679, 31] width 24 height 22
select select "USD"
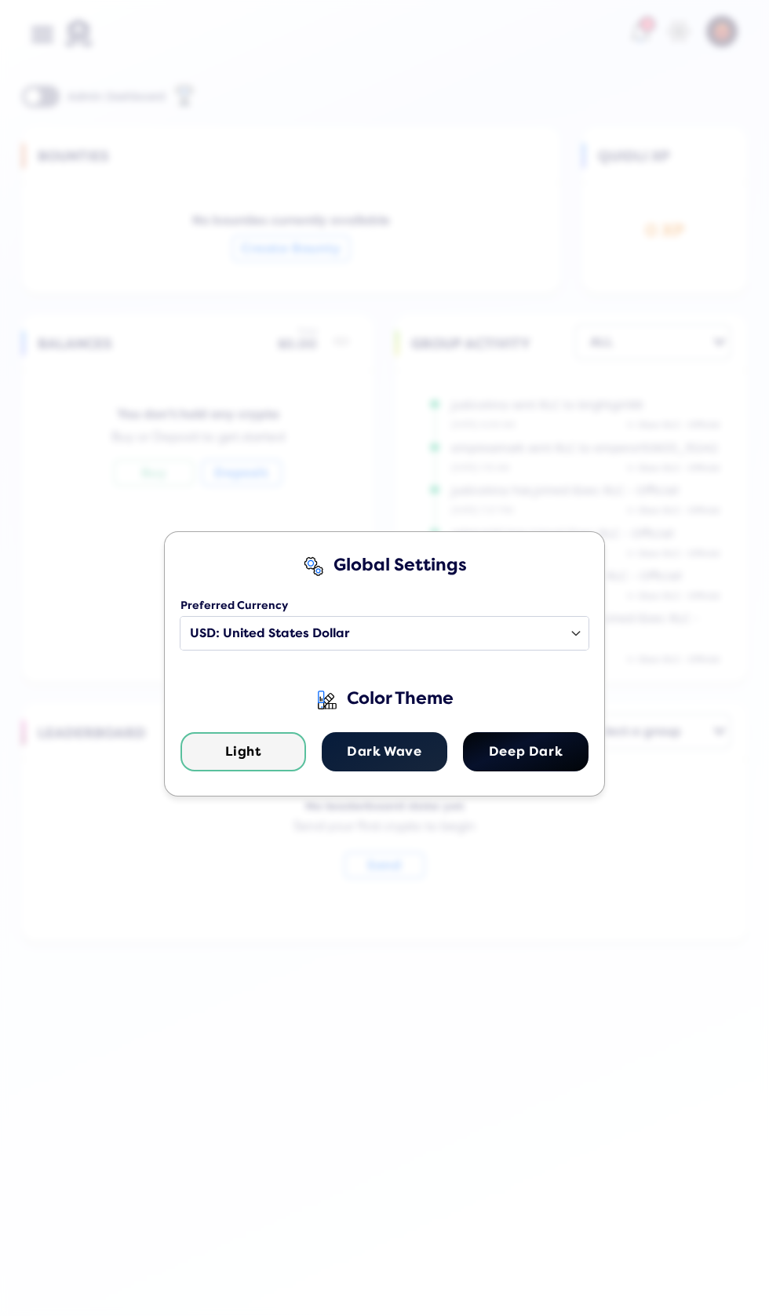
click at [588, 1071] on div "Global Settings Preferred Currency Select a country USD: United States Dollar E…" at bounding box center [384, 658] width 769 height 1316
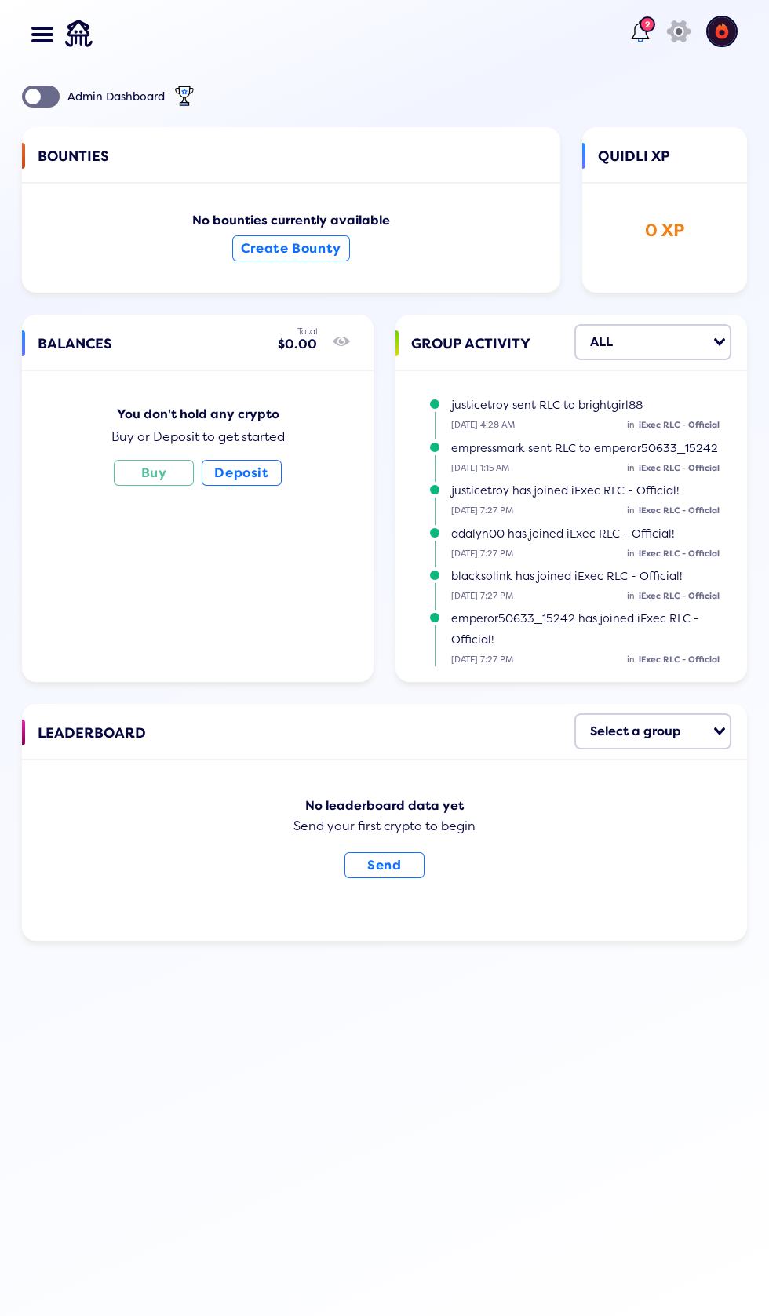
click at [37, 28] on span at bounding box center [36, 28] width 11 height 3
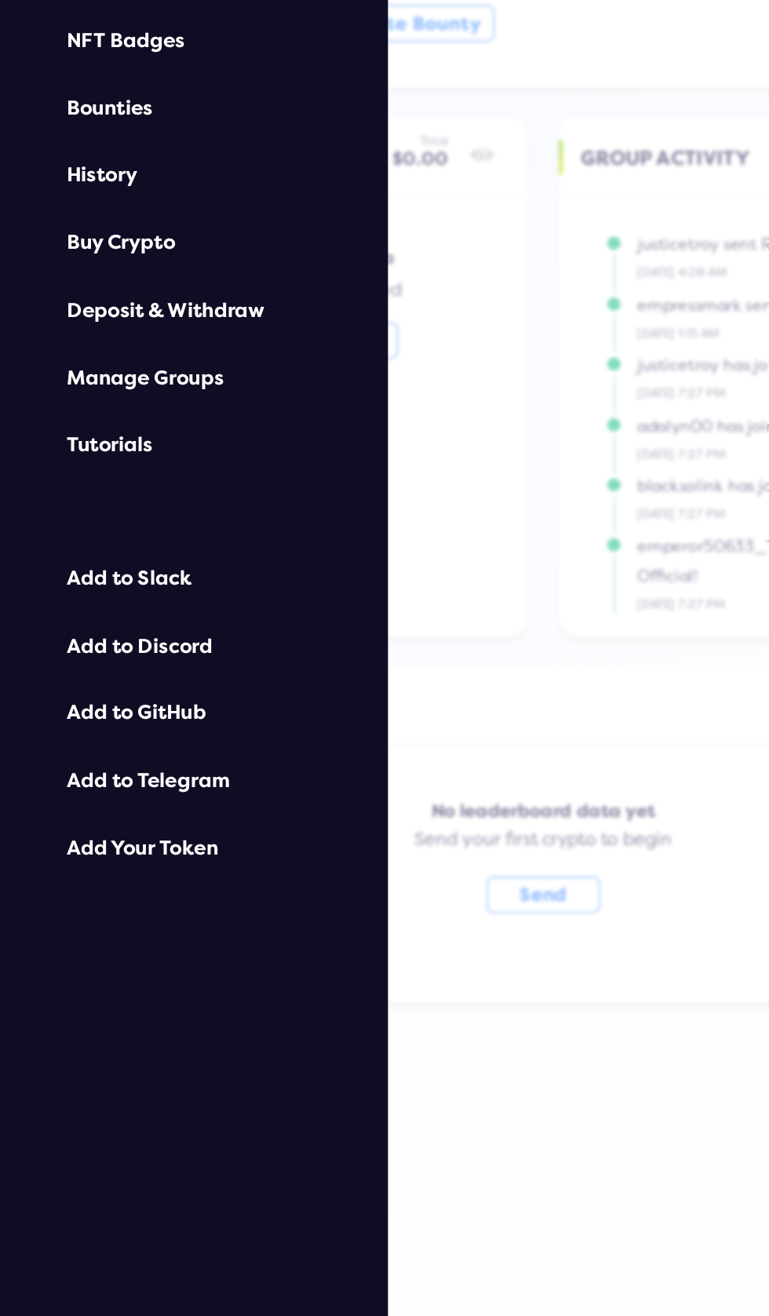
click at [162, 452] on div "Deposit & Withdraw" at bounding box center [137, 451] width 180 height 16
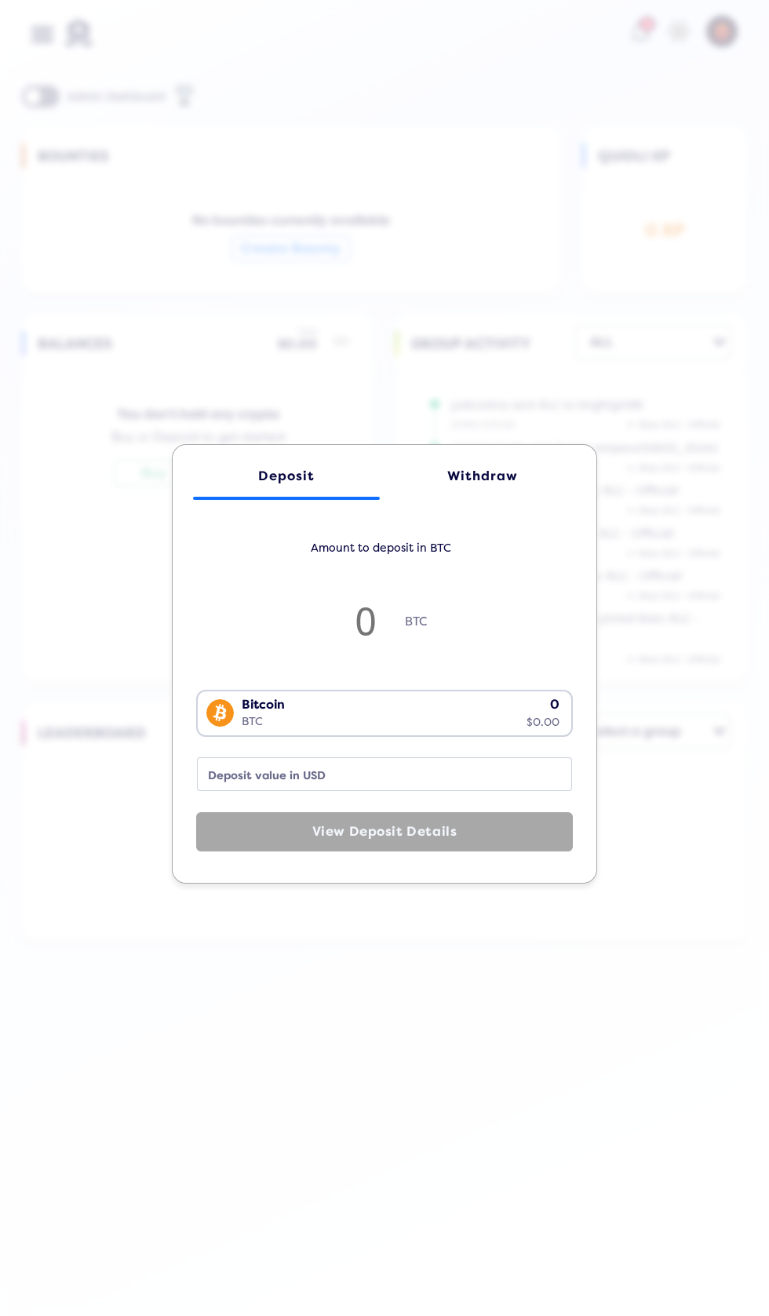
scroll to position [4, 0]
click at [484, 482] on div "Withdraw" at bounding box center [482, 475] width 155 height 15
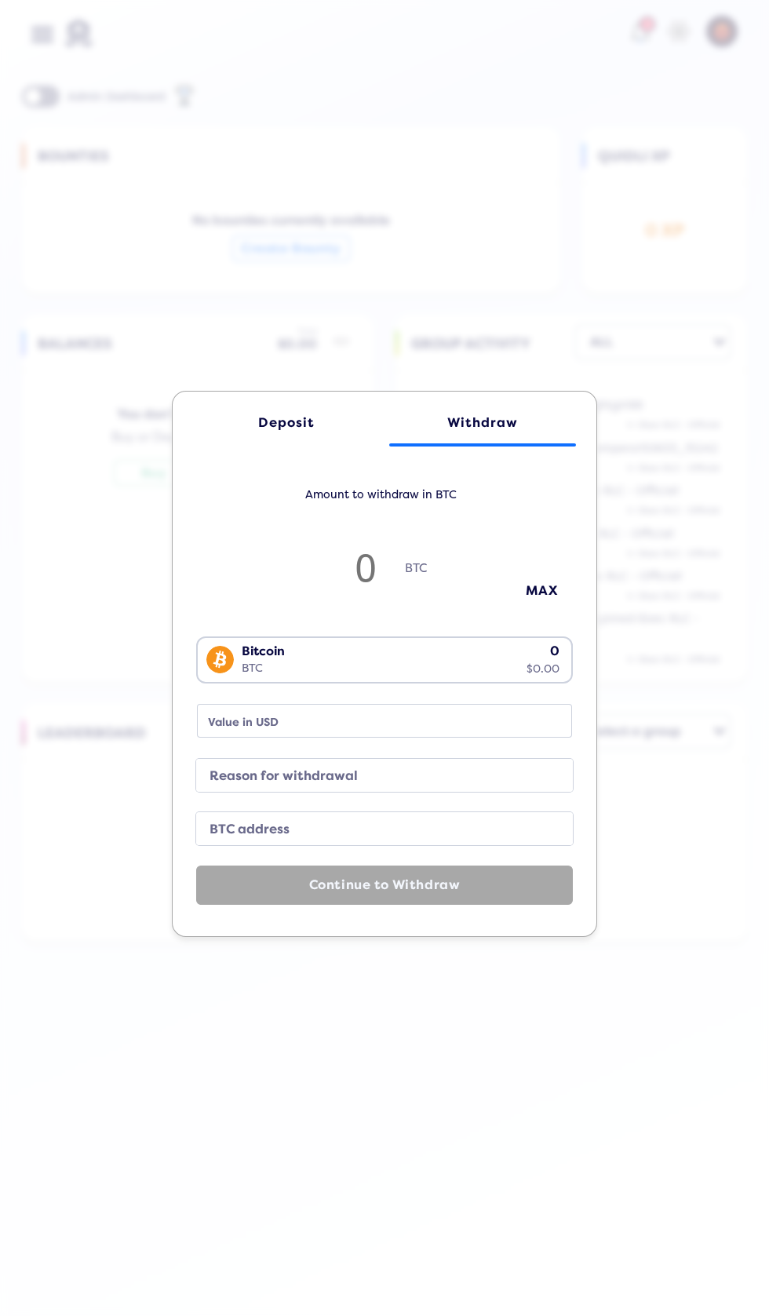
click at [457, 645] on div "Bitcoin BTC 0 $0.00" at bounding box center [381, 658] width 366 height 41
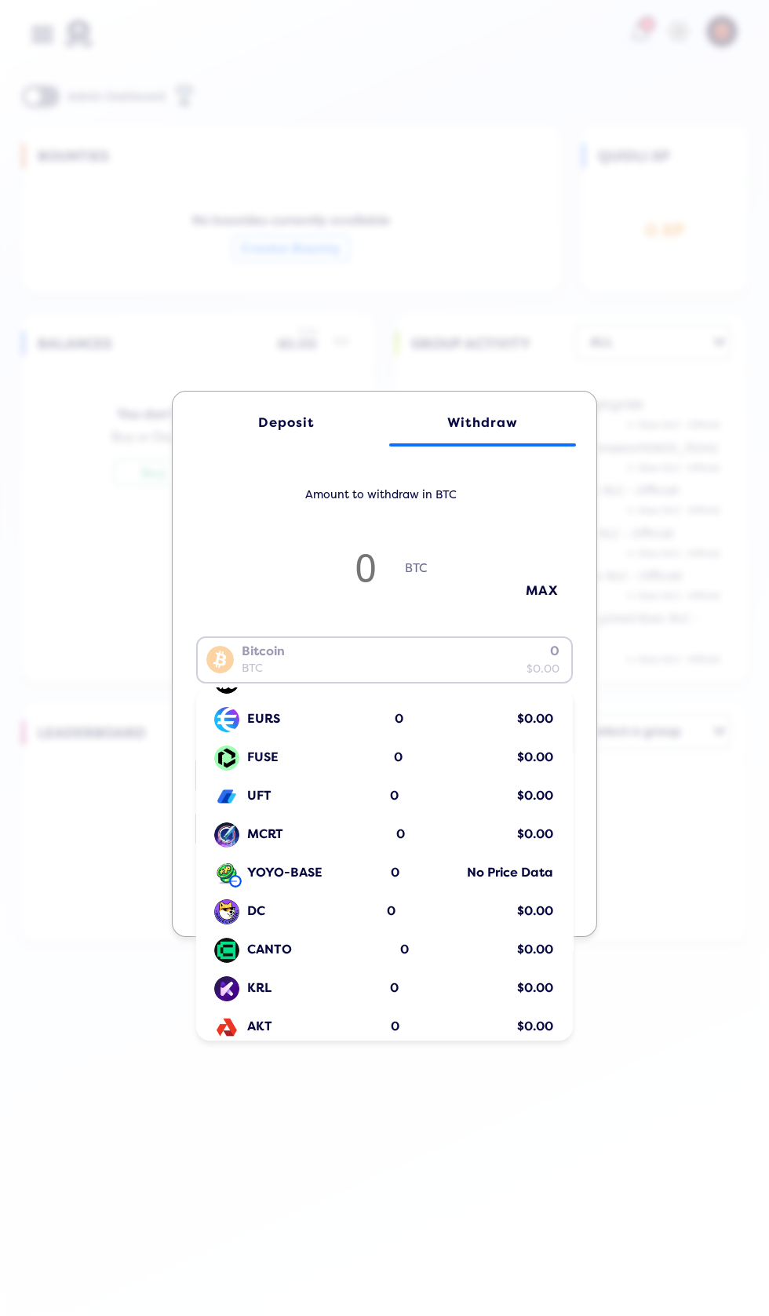
scroll to position [1718, 0]
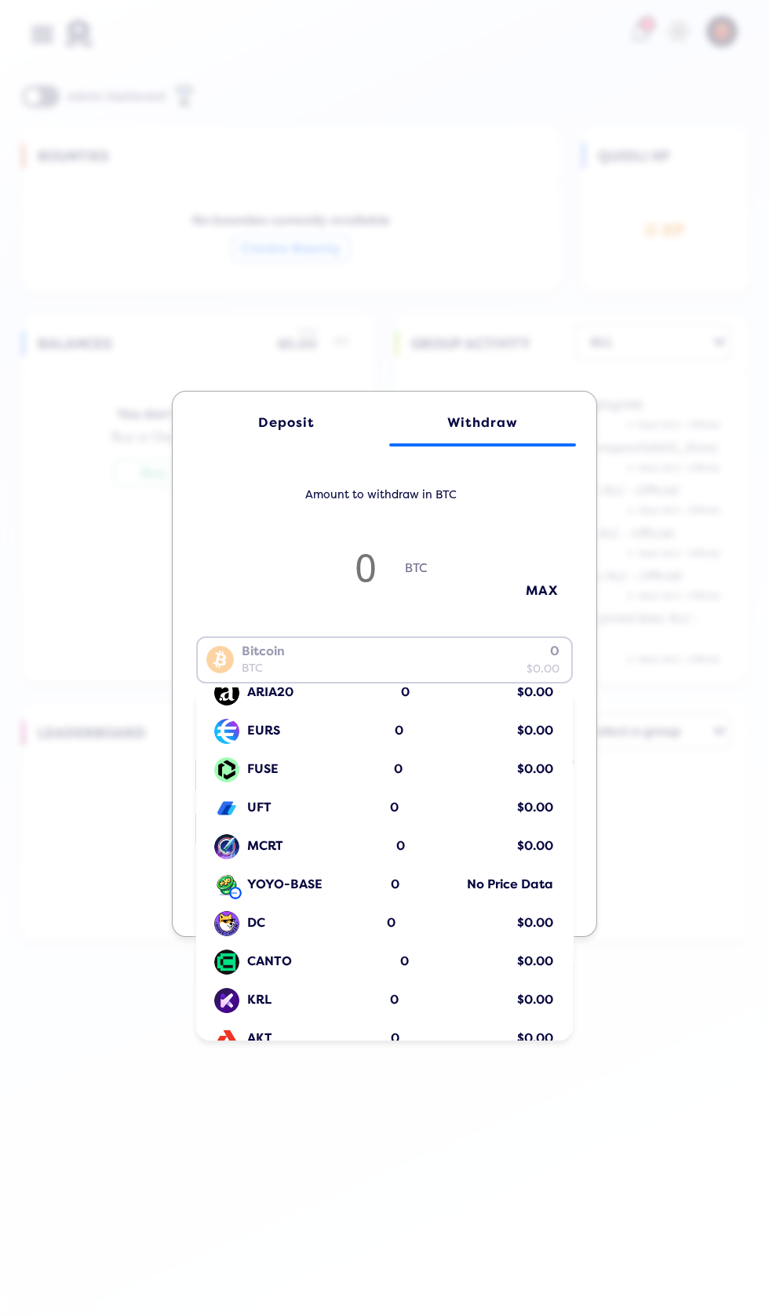
click at [585, 21] on div "Deposit Withdraw Amount to withdraw in BTC BTC MAX Bitcoin BTC 0 $0.00 Loading.…" at bounding box center [384, 658] width 769 height 1316
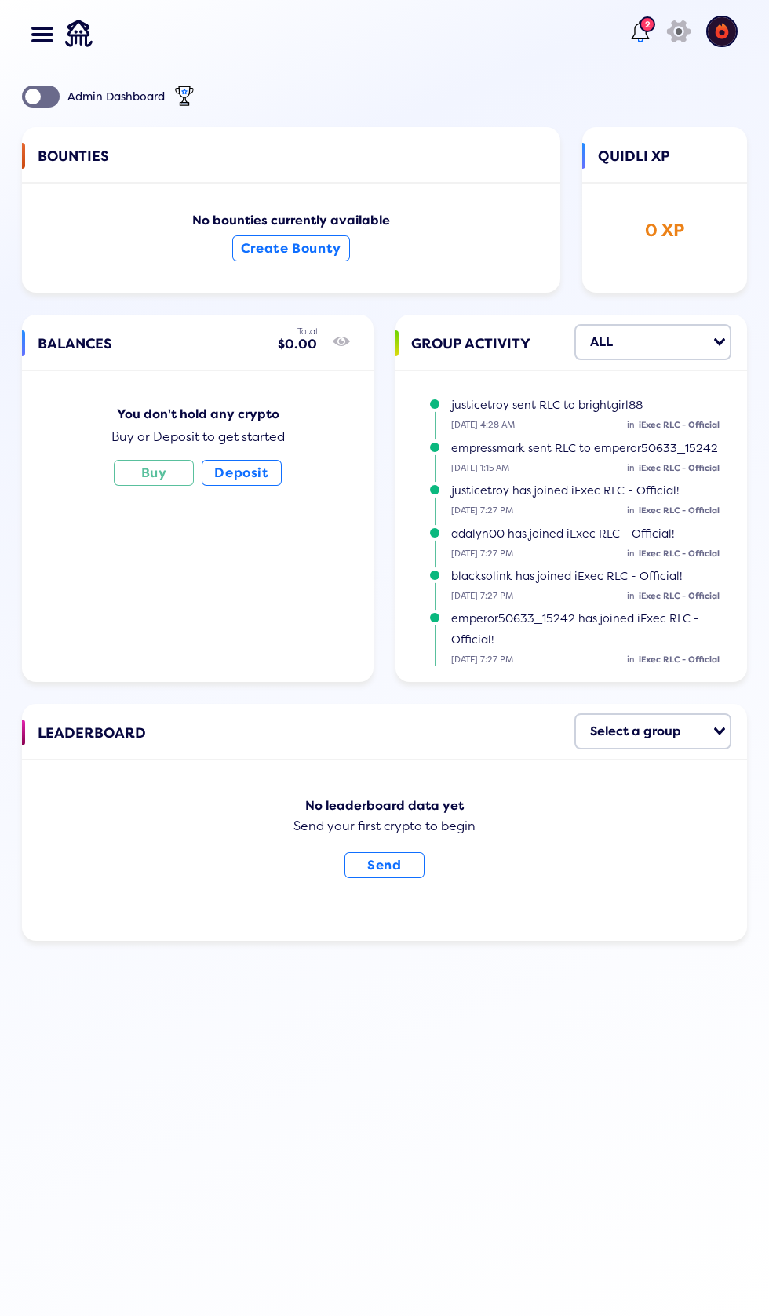
click at [346, 345] on icon "show/hide" at bounding box center [341, 341] width 17 height 22
click at [341, 349] on icon "show/hide" at bounding box center [341, 341] width 17 height 22
click at [36, 27] on span at bounding box center [36, 28] width 11 height 3
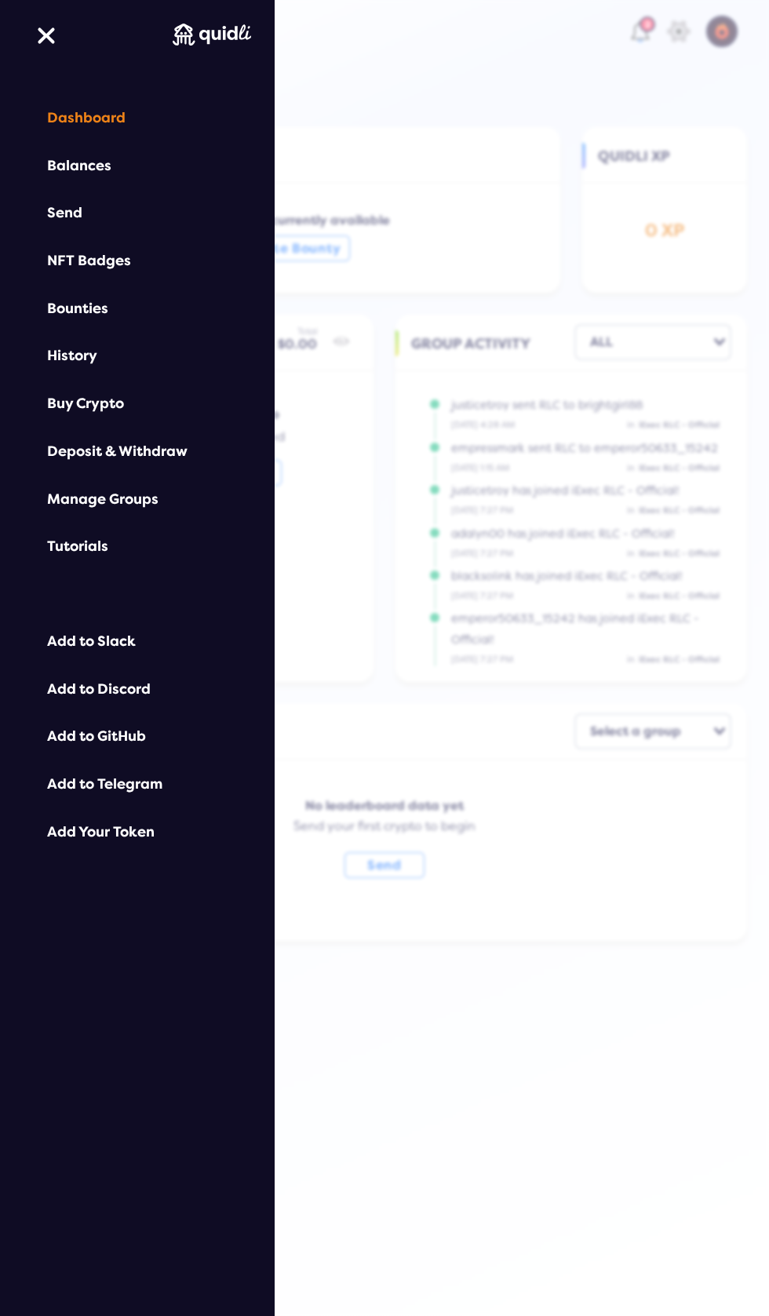
click at [123, 355] on div "History" at bounding box center [137, 356] width 180 height 16
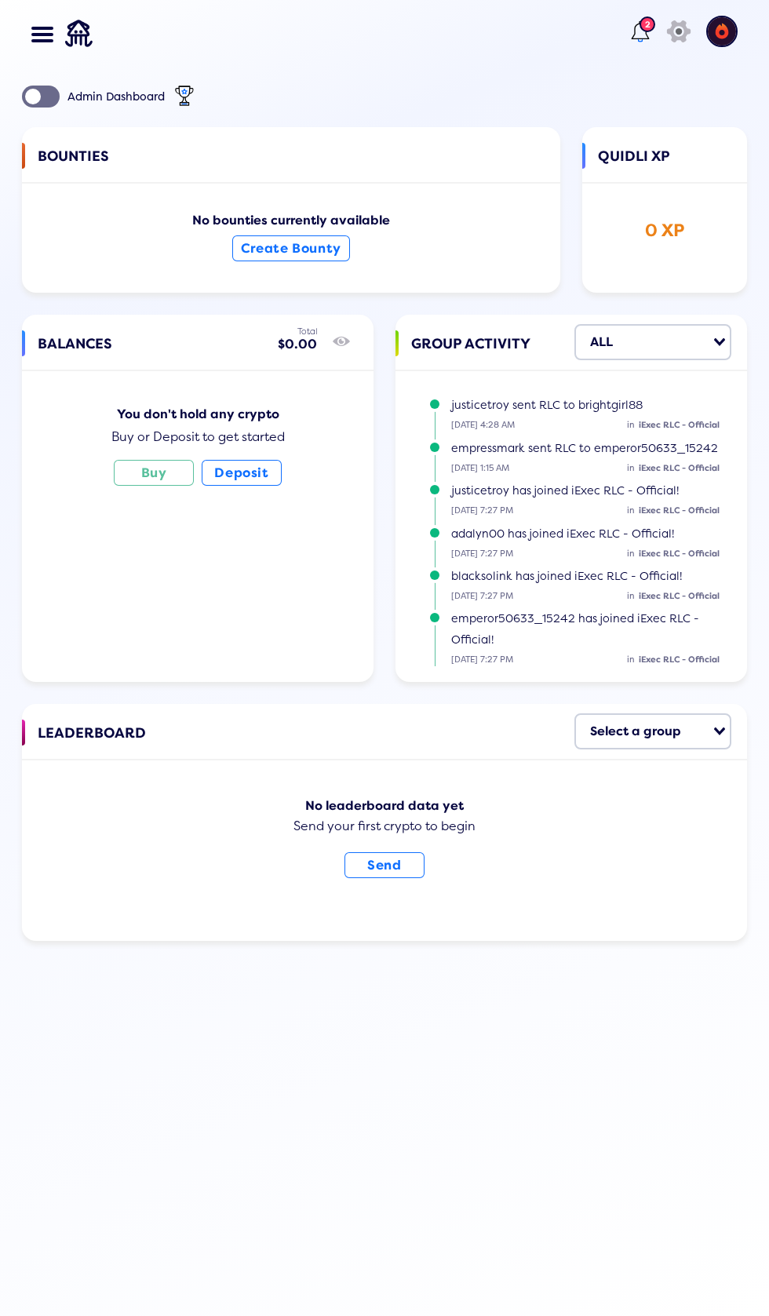
select select "50"
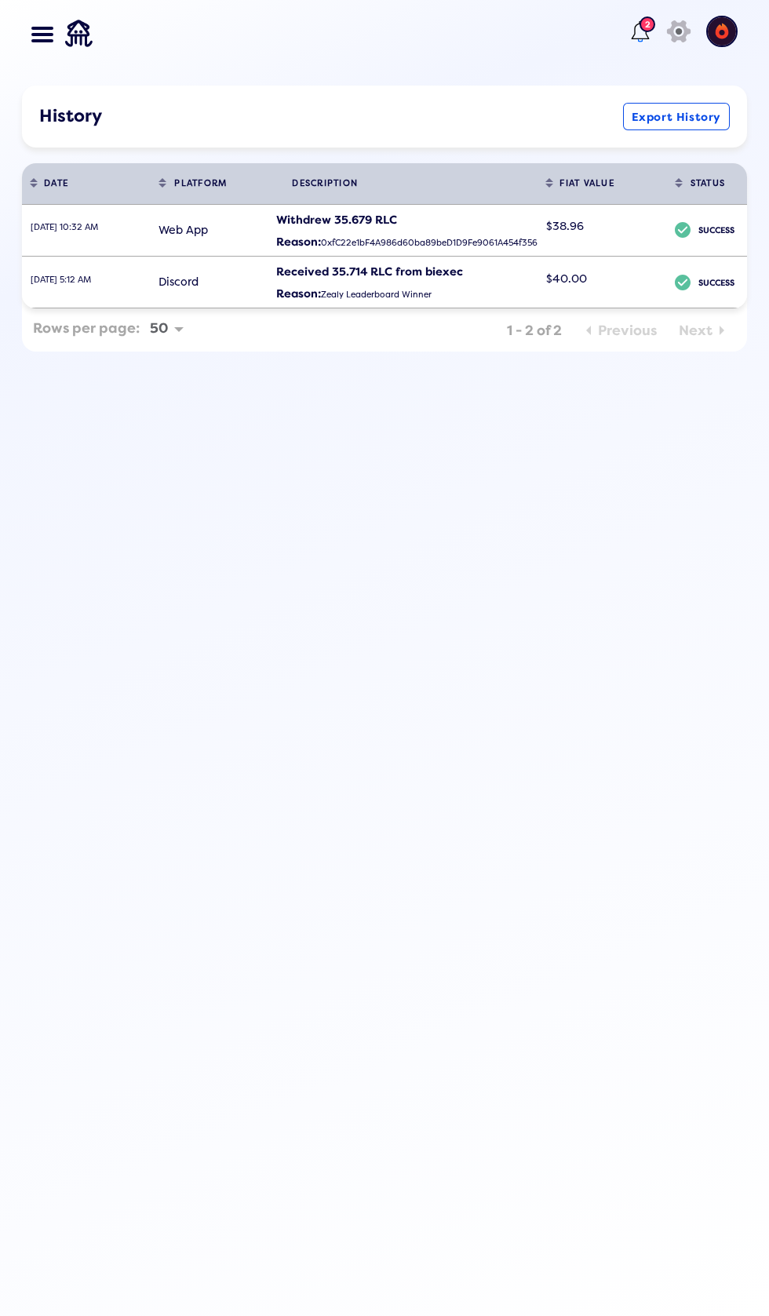
click at [655, 116] on button "Export History" at bounding box center [676, 116] width 107 height 27
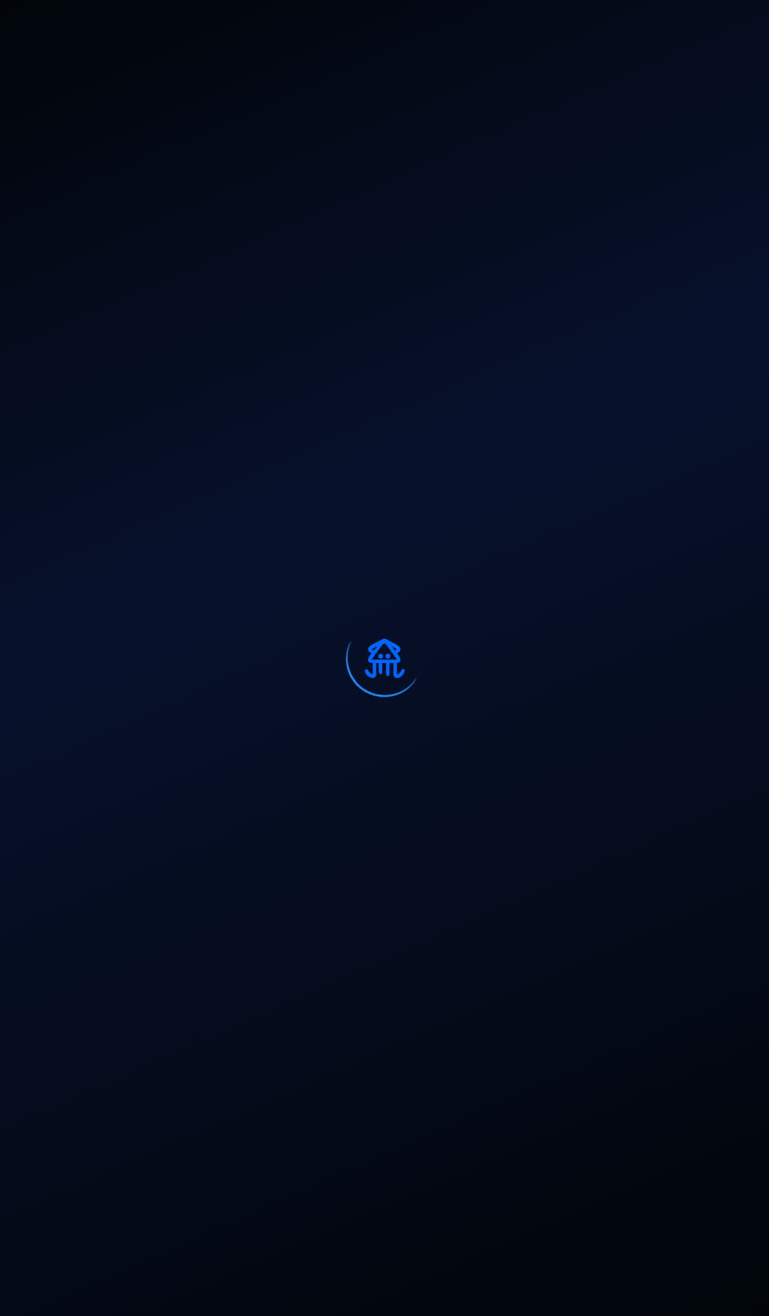
select select "50"
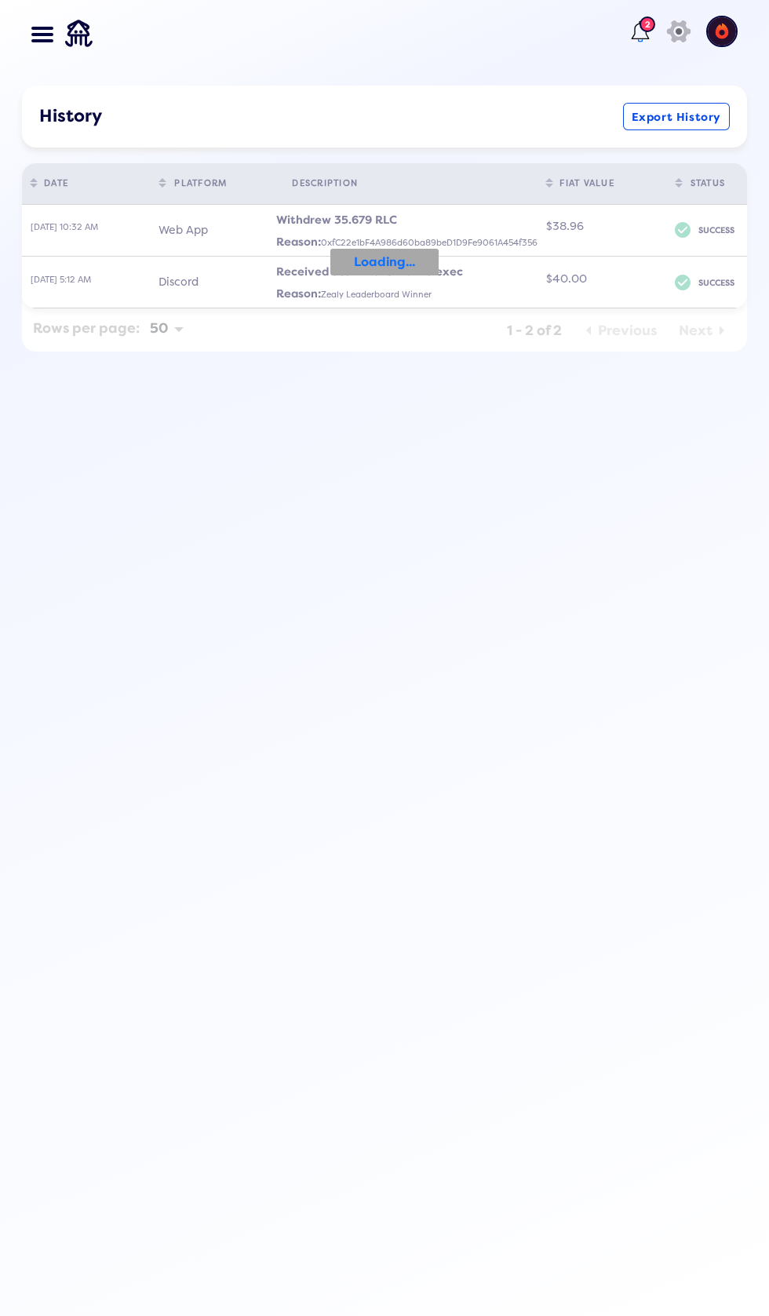
click at [404, 239] on div "Reason: 0xfC22e1bF4A986d60ba89beD1D9Fe9061A454f356" at bounding box center [406, 242] width 261 height 28
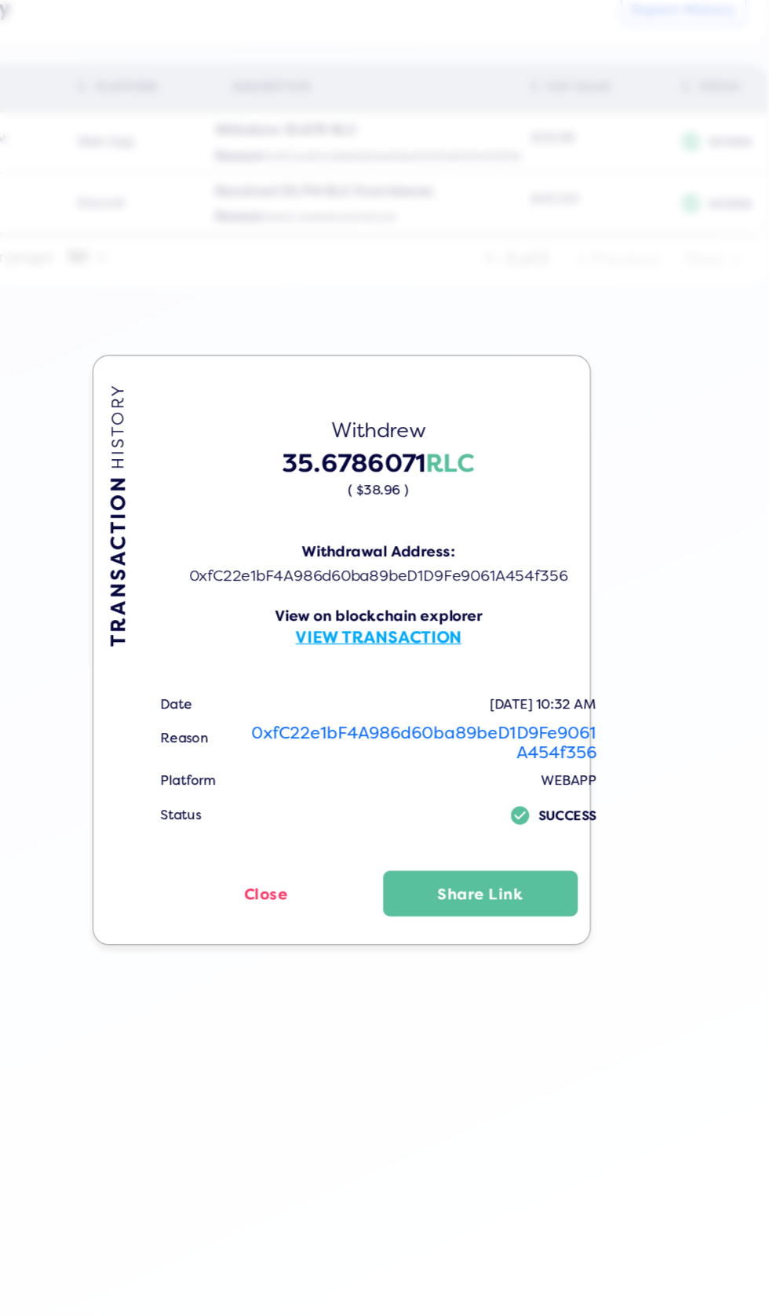
scroll to position [60, 0]
